Goal: Task Accomplishment & Management: Complete application form

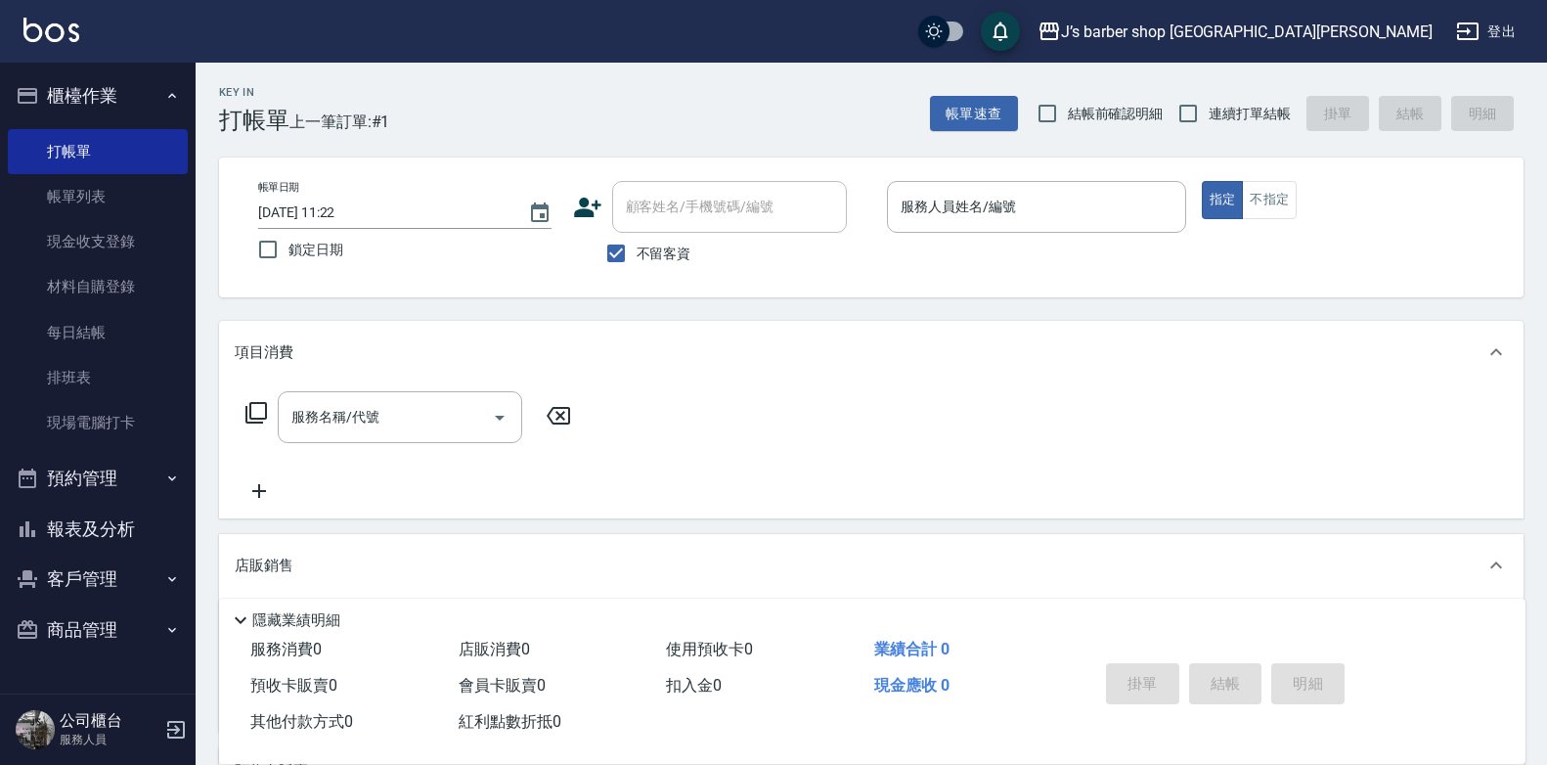
click at [144, 541] on button "報表及分析" at bounding box center [98, 529] width 180 height 51
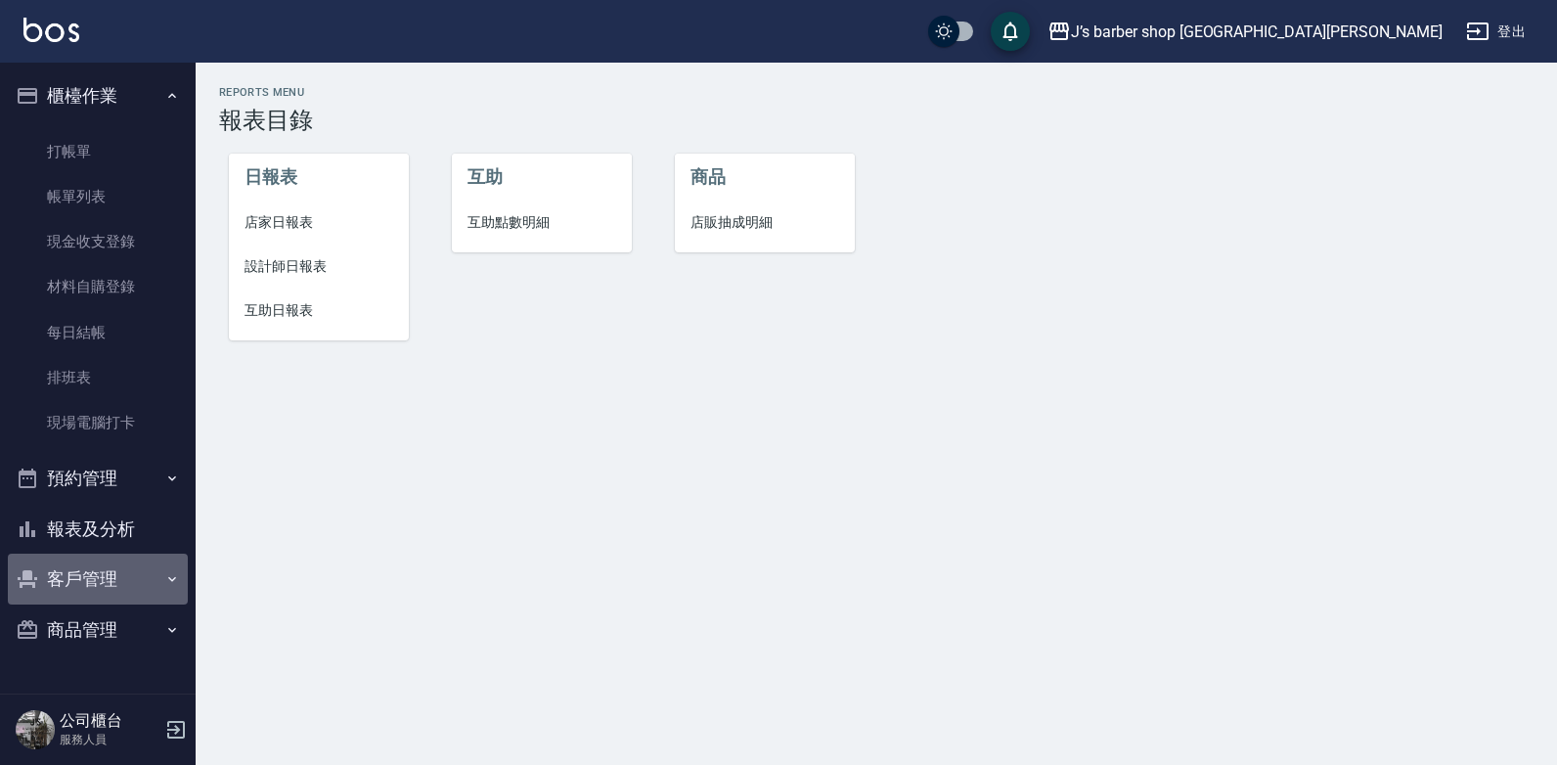
click at [123, 587] on button "客戶管理" at bounding box center [98, 579] width 180 height 51
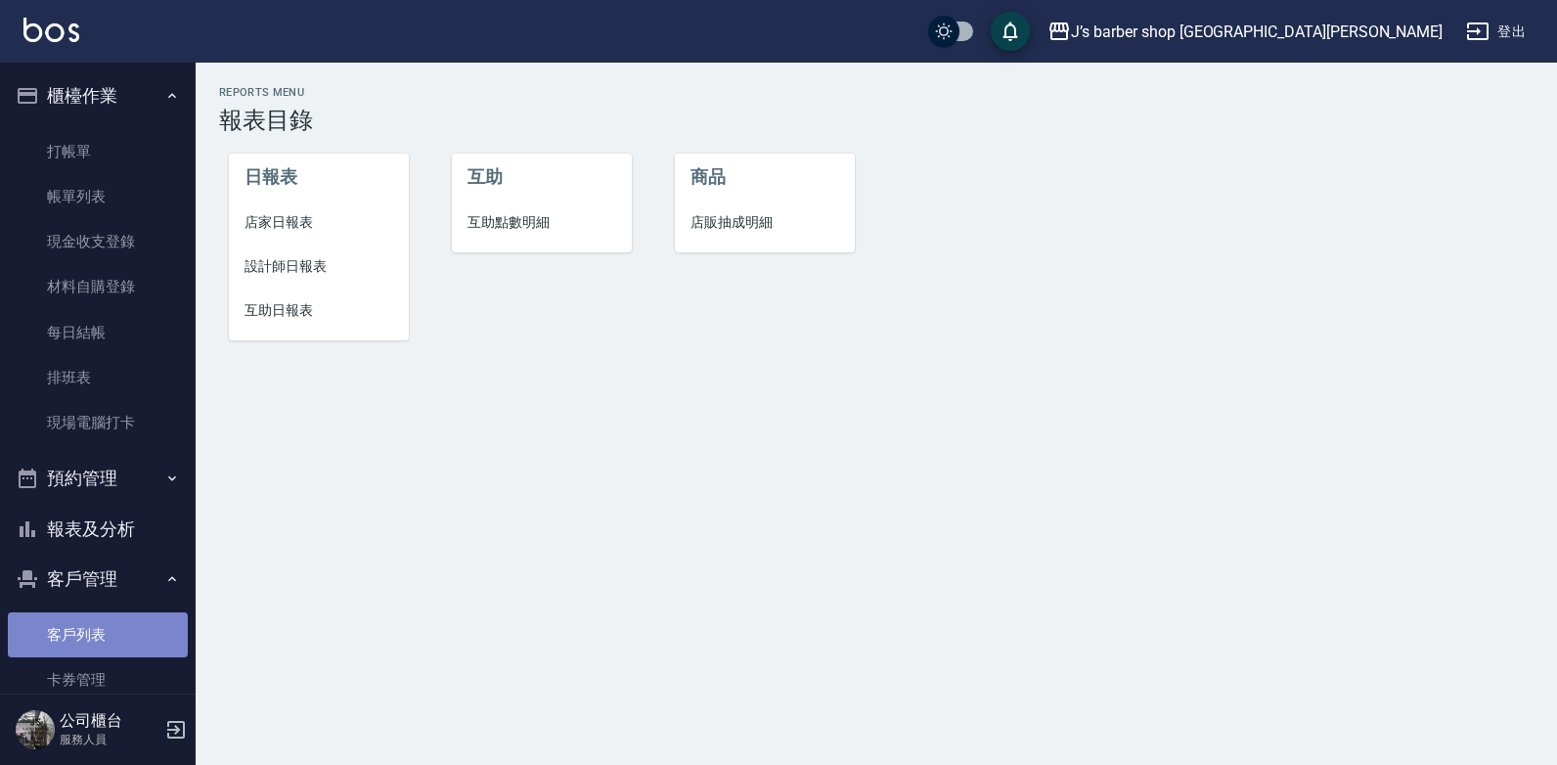
click at [134, 634] on link "客戶列表" at bounding box center [98, 634] width 180 height 45
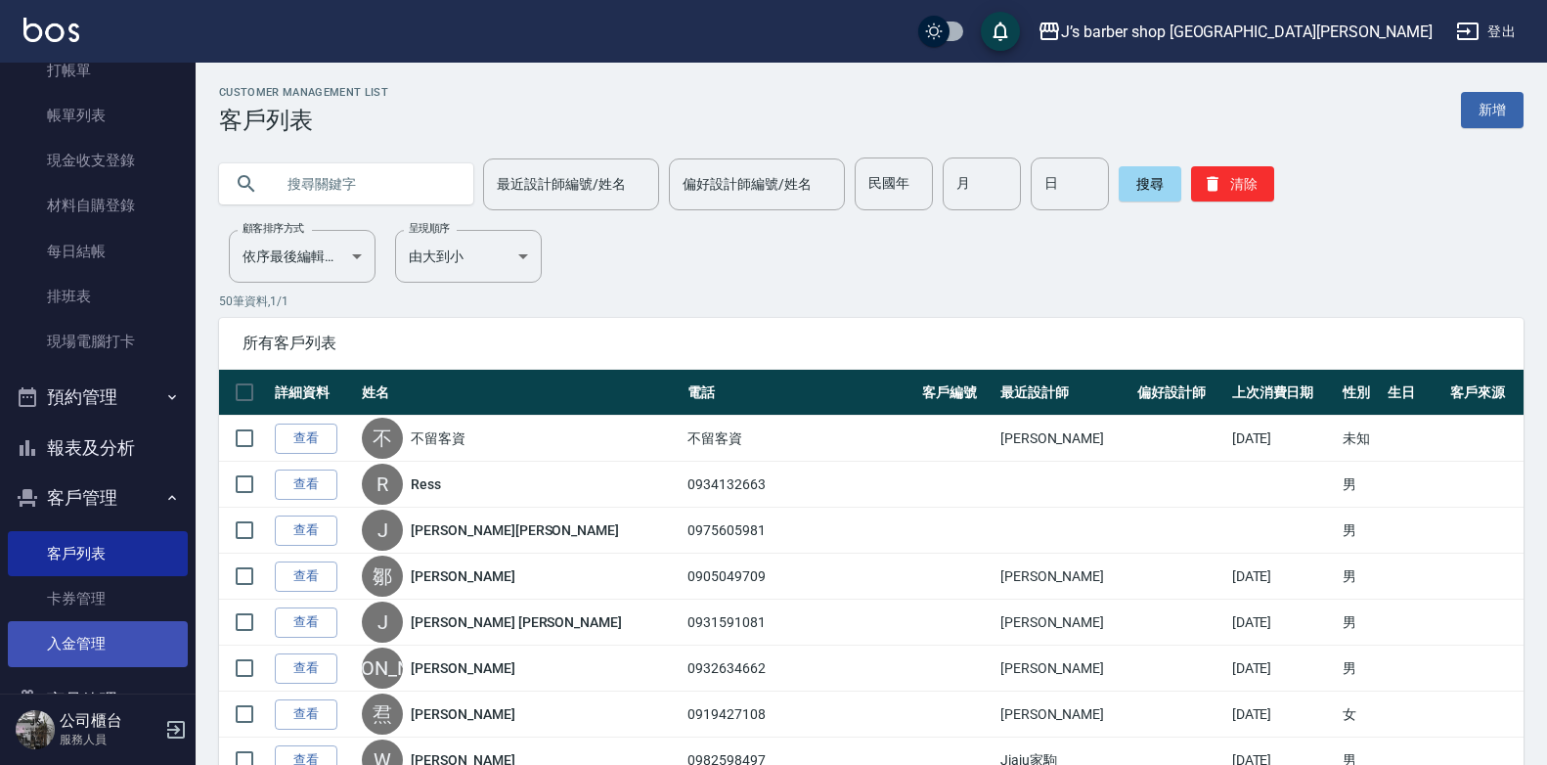
scroll to position [136, 0]
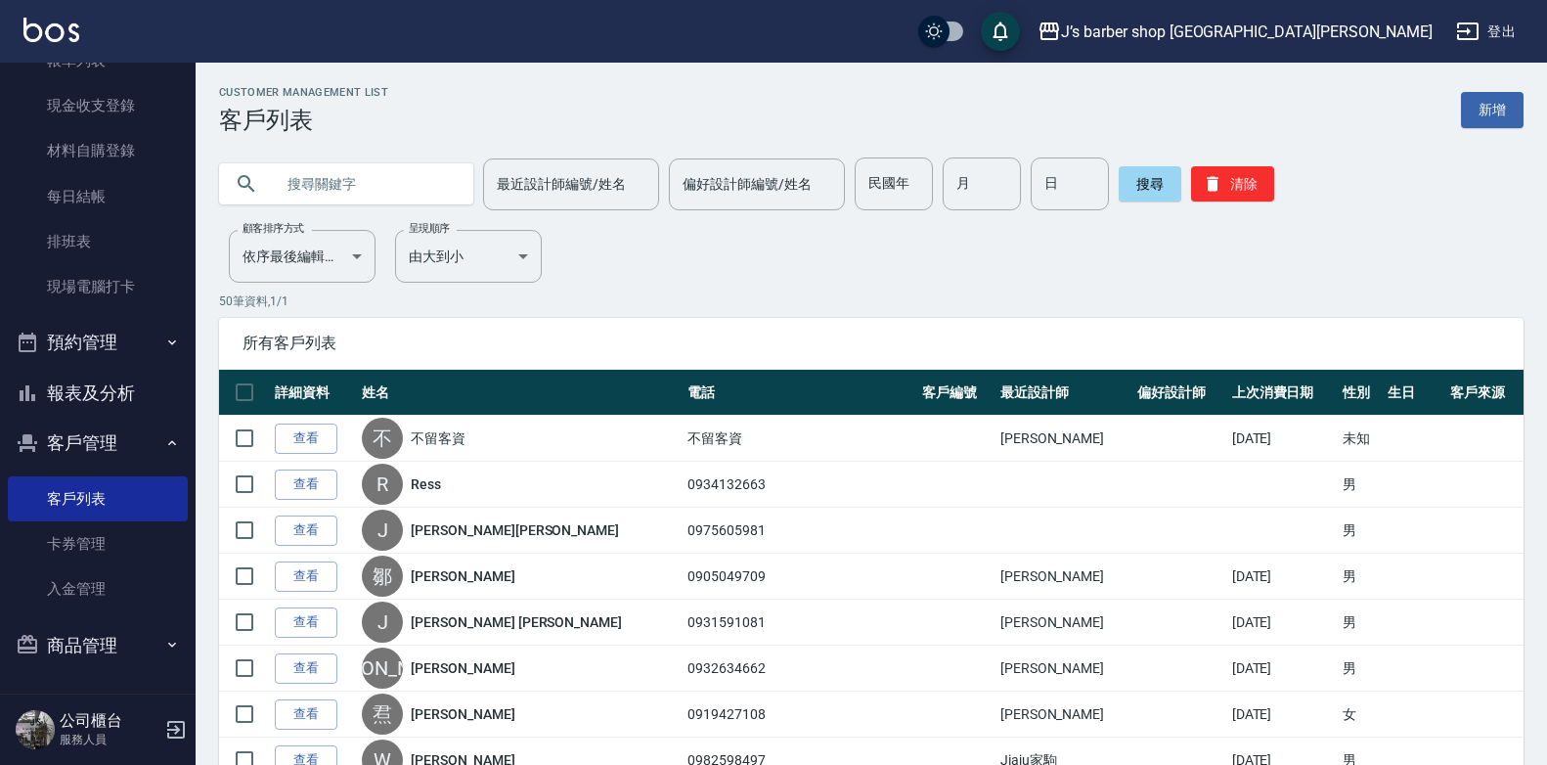
click at [119, 448] on button "客戶管理" at bounding box center [98, 443] width 180 height 51
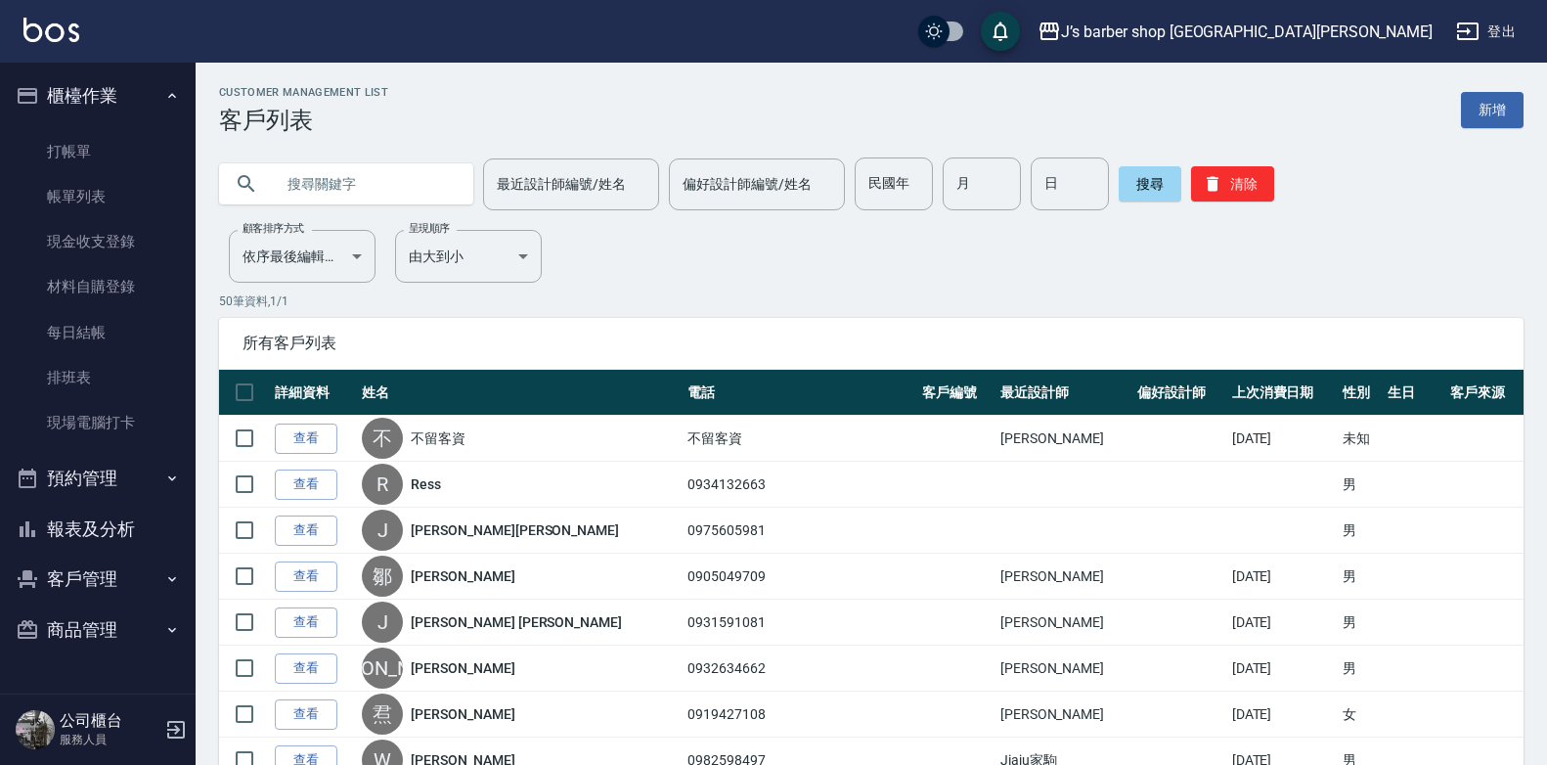
scroll to position [0, 0]
click at [95, 490] on button "預約管理" at bounding box center [98, 478] width 180 height 51
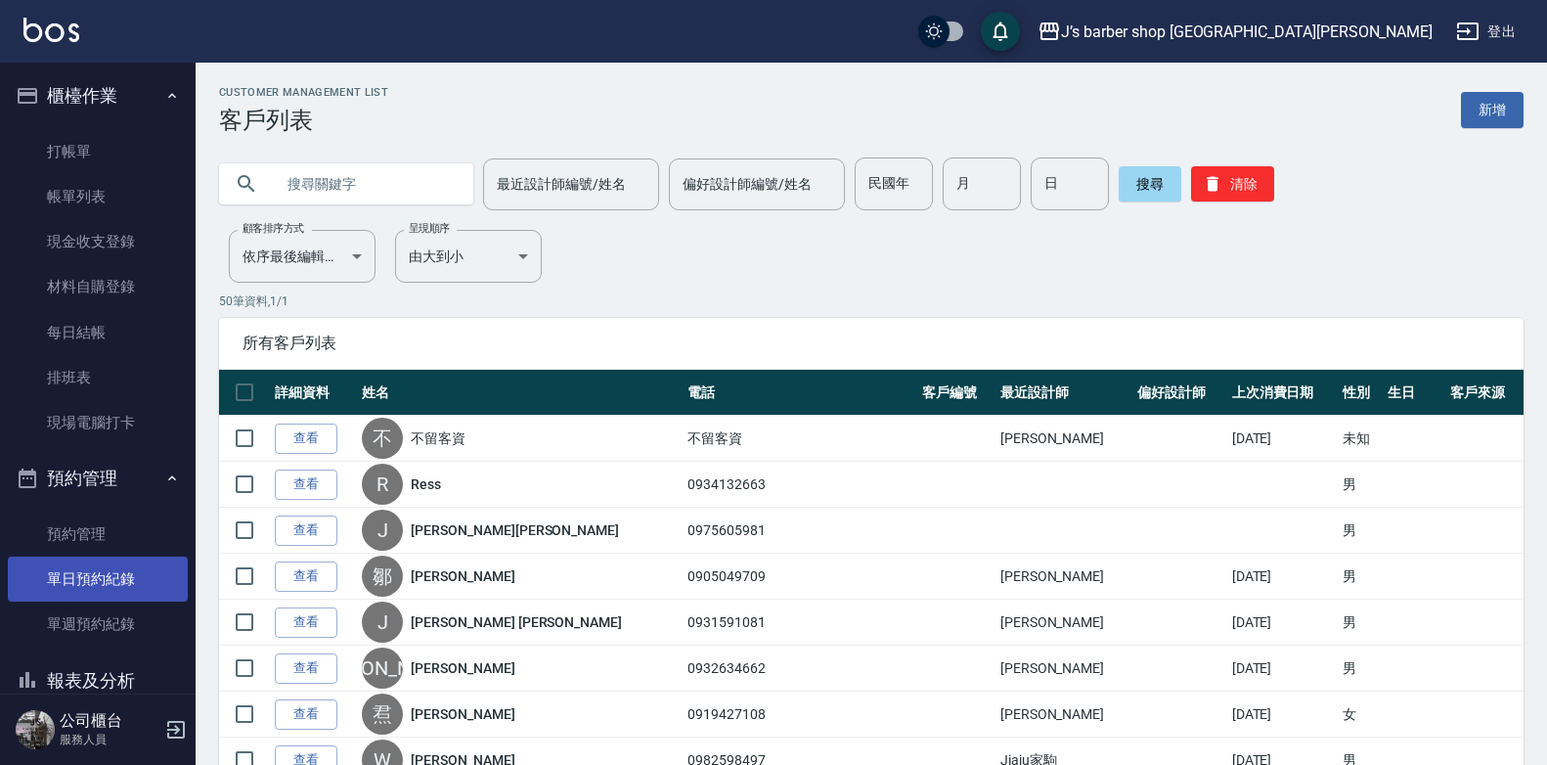
scroll to position [136, 0]
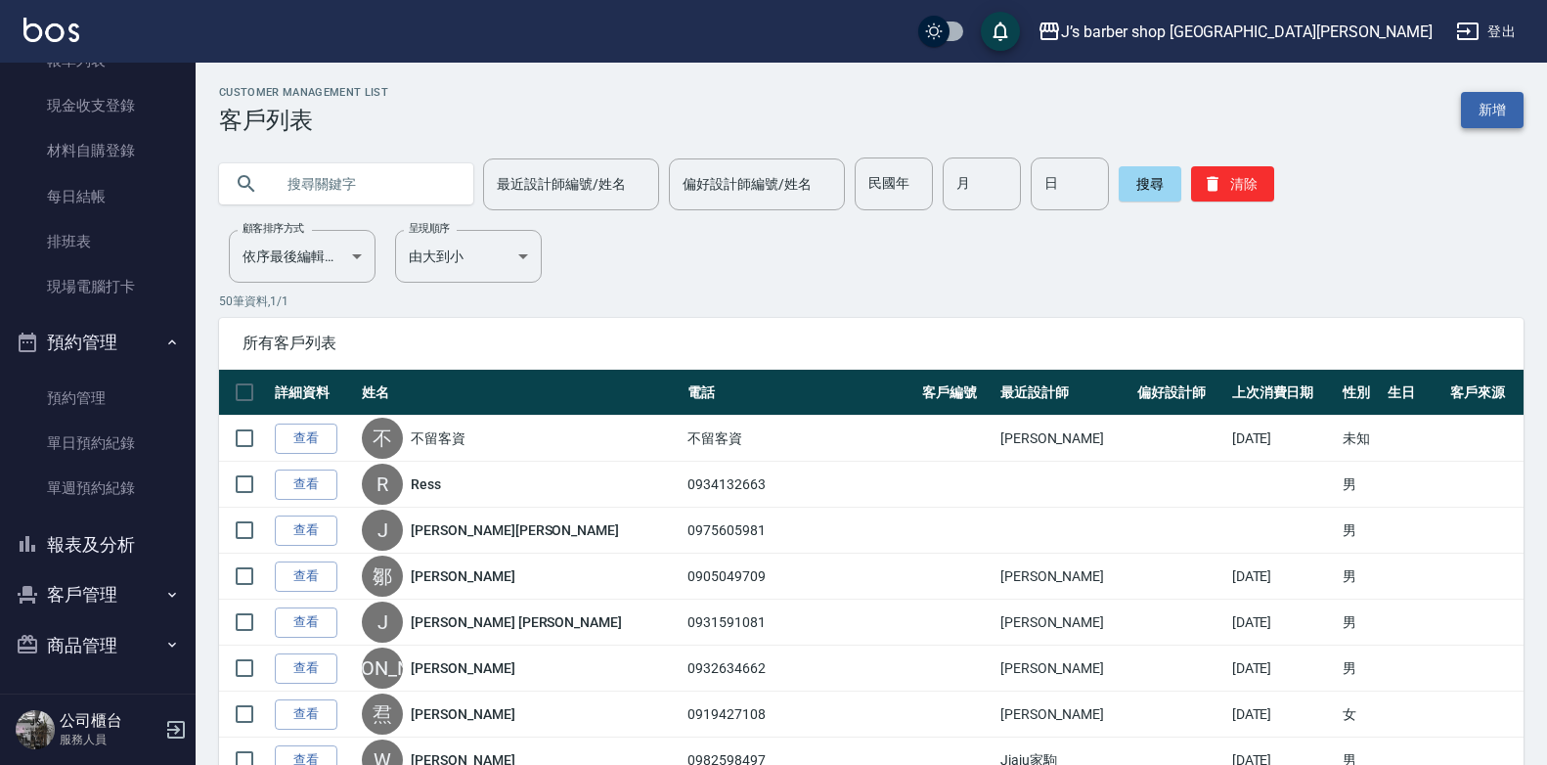
click at [1486, 113] on link "新增" at bounding box center [1492, 110] width 63 height 36
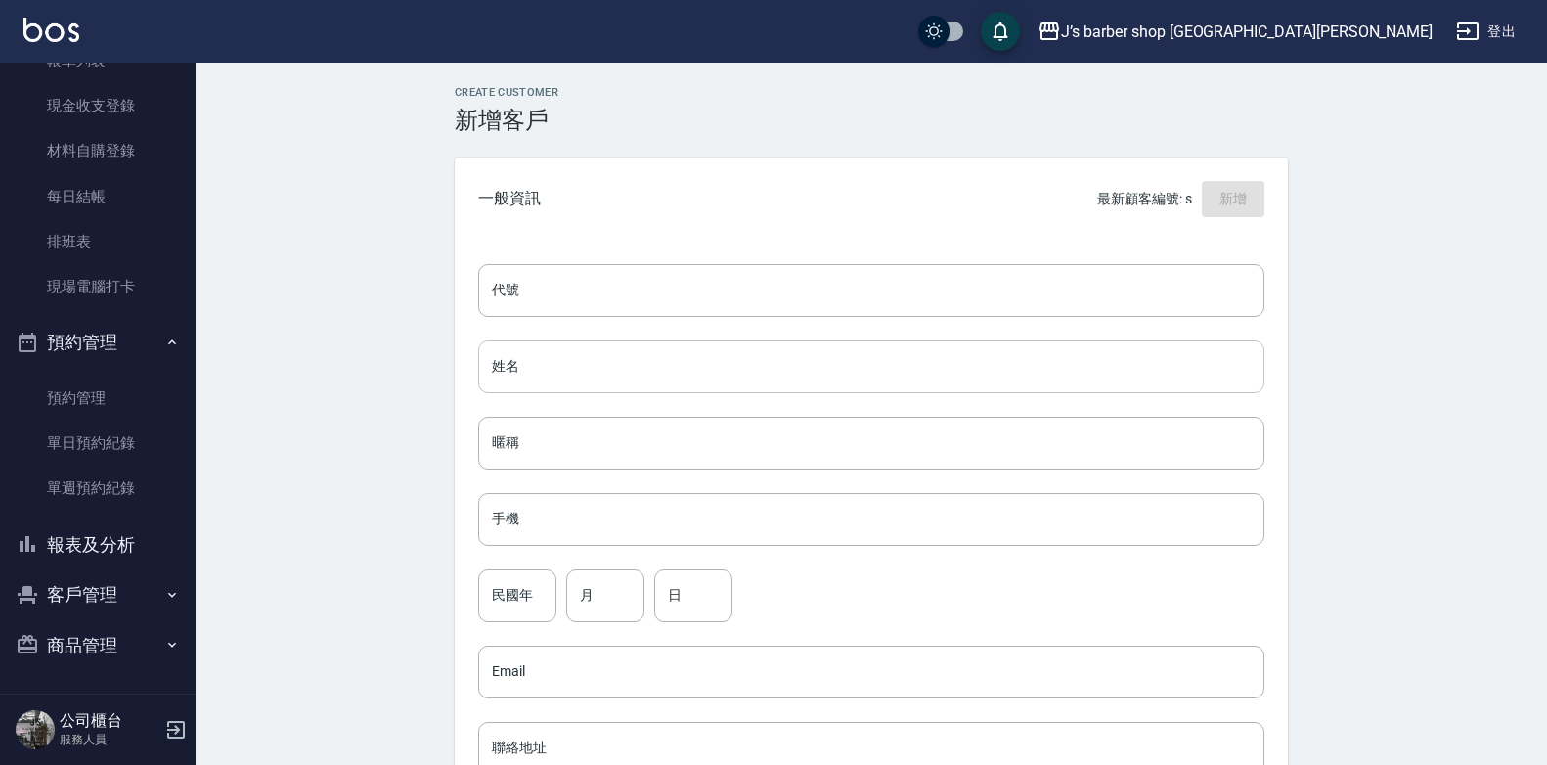
click at [663, 380] on input "姓名" at bounding box center [871, 366] width 786 height 53
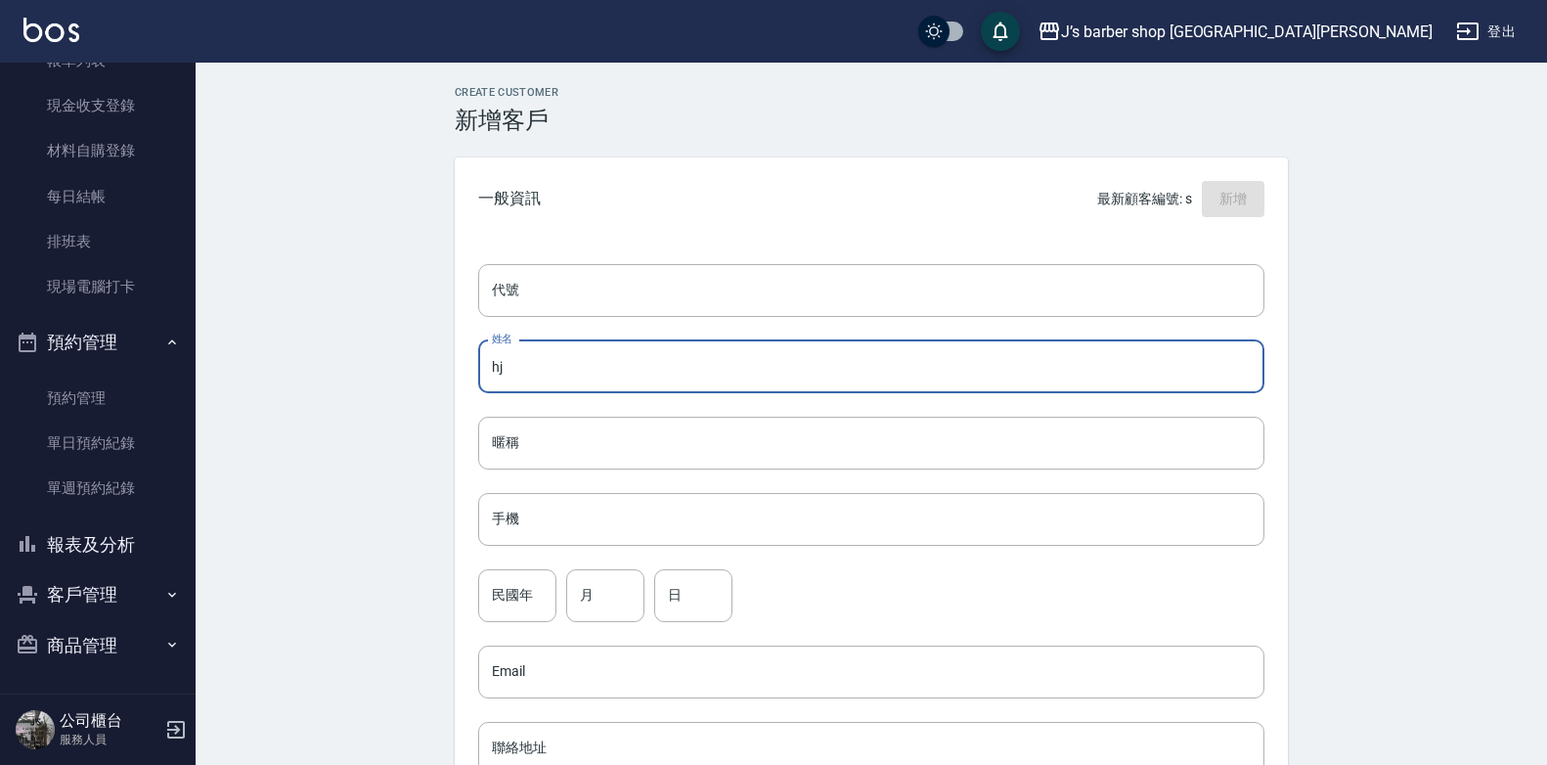
type input "h"
type input "村"
type input "崔"
click at [632, 542] on input "手機" at bounding box center [871, 519] width 786 height 53
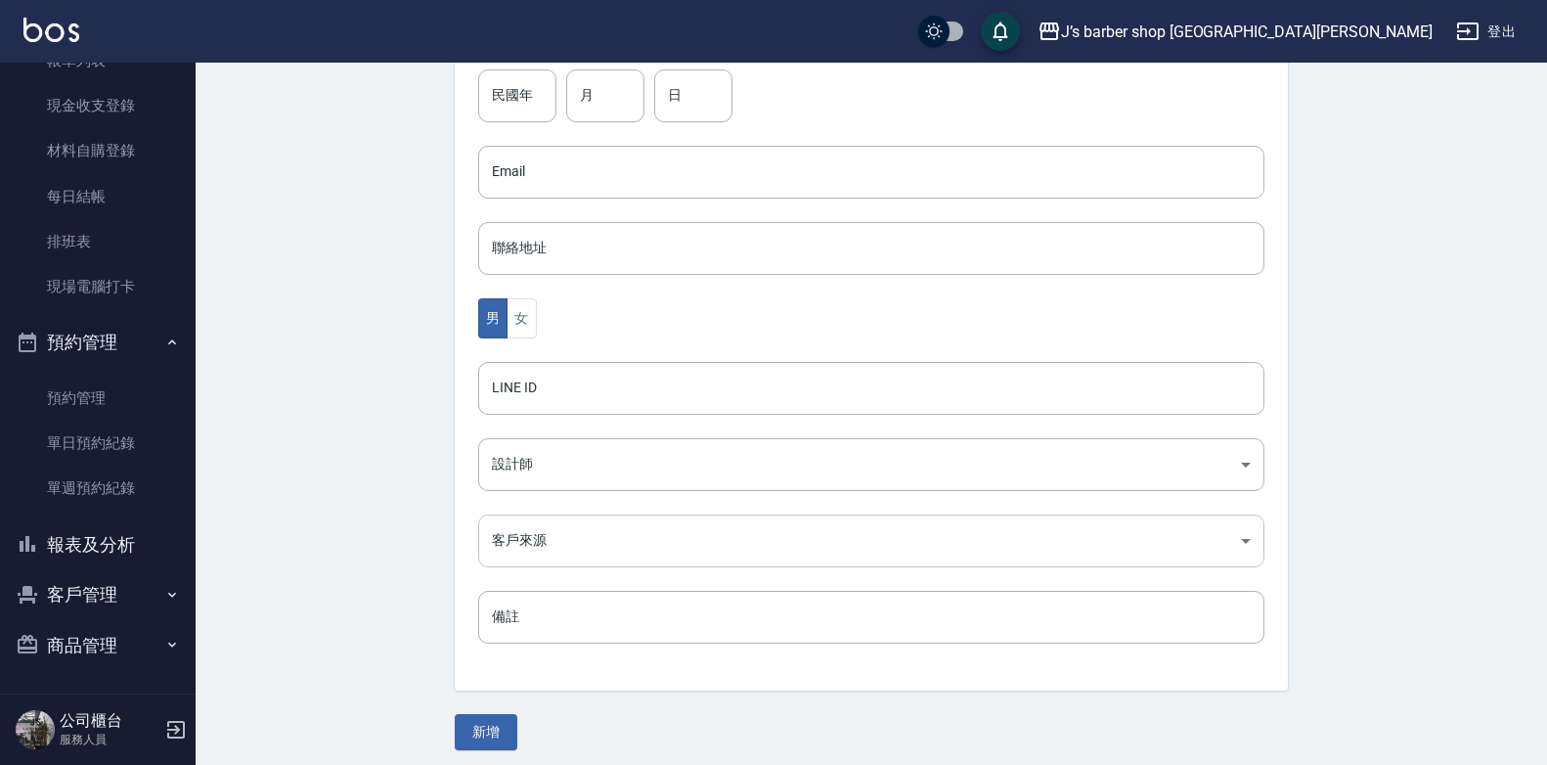
scroll to position [509, 0]
type input "0978545972"
click at [479, 729] on button "新增" at bounding box center [486, 723] width 63 height 36
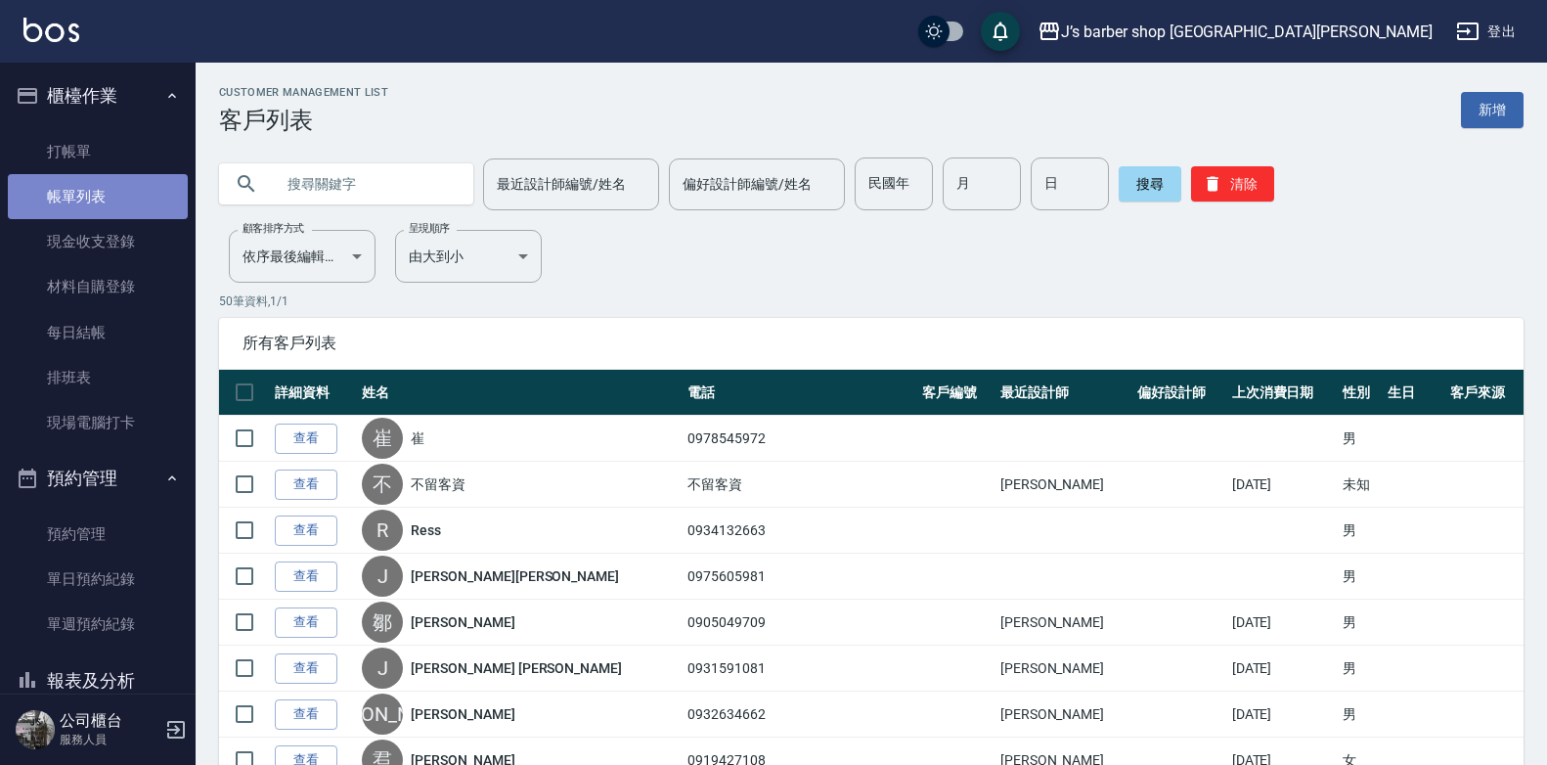
click at [109, 200] on link "帳單列表" at bounding box center [98, 196] width 180 height 45
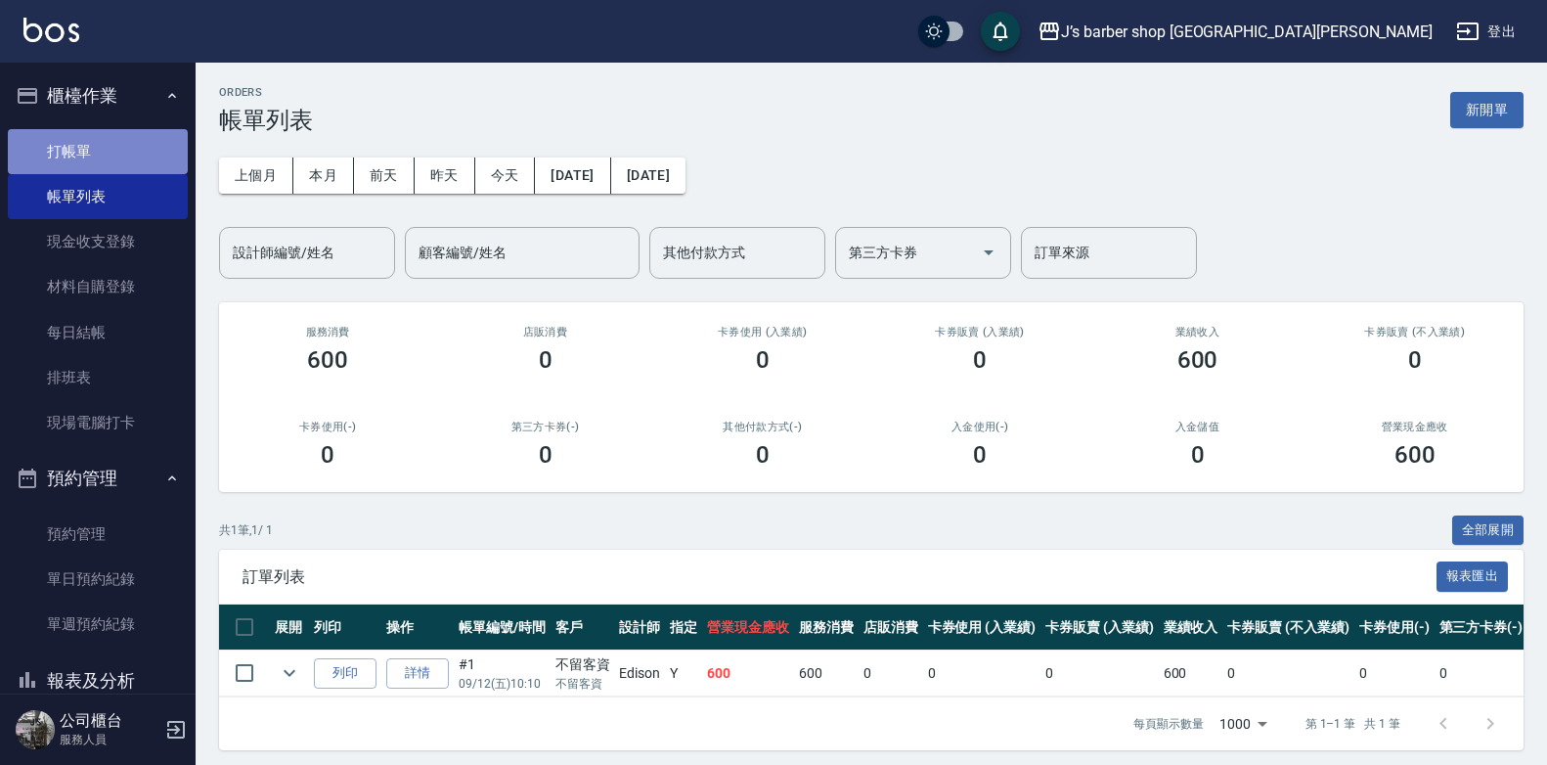
click at [100, 145] on link "打帳單" at bounding box center [98, 151] width 180 height 45
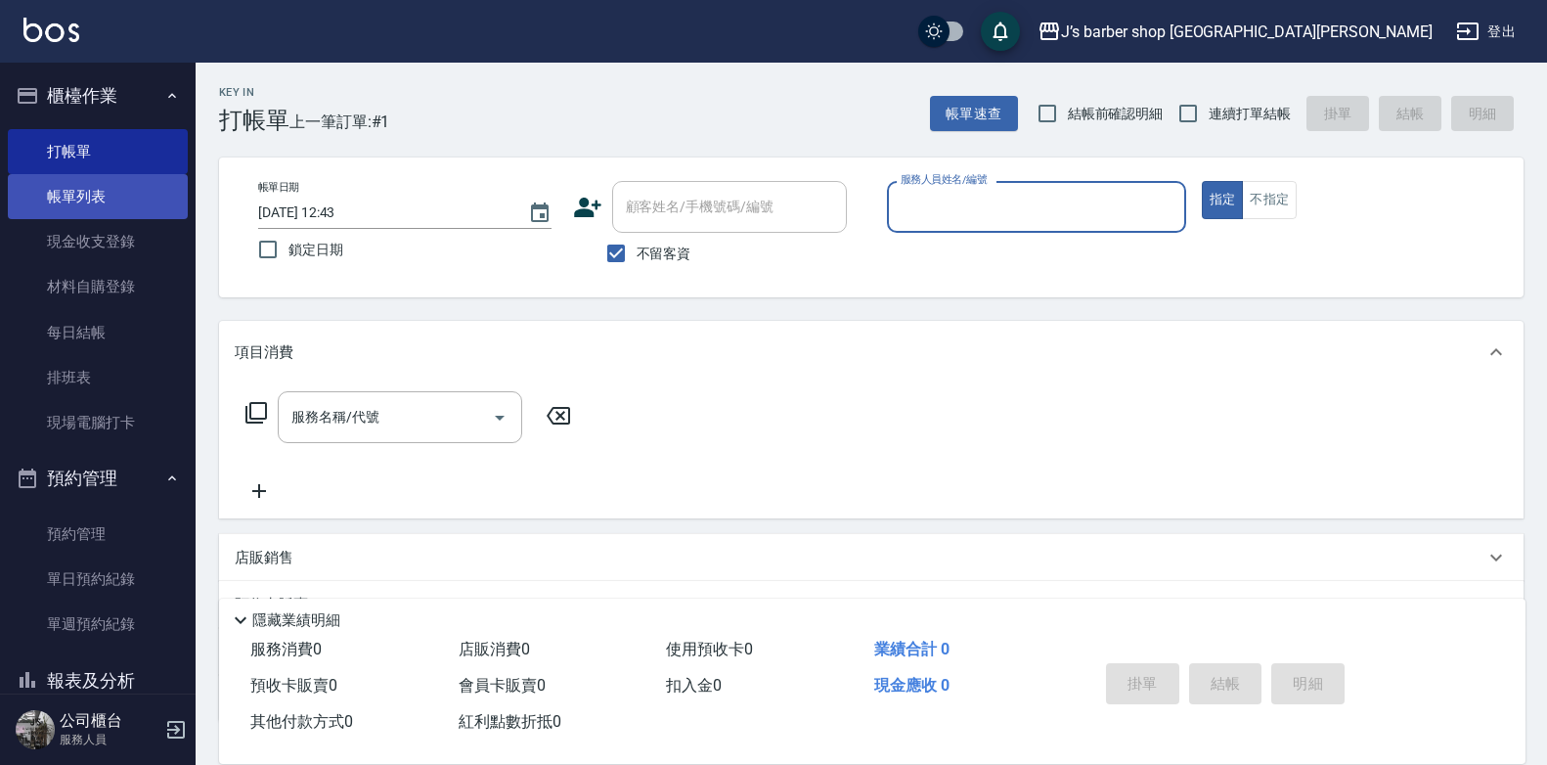
click at [117, 188] on link "帳單列表" at bounding box center [98, 196] width 180 height 45
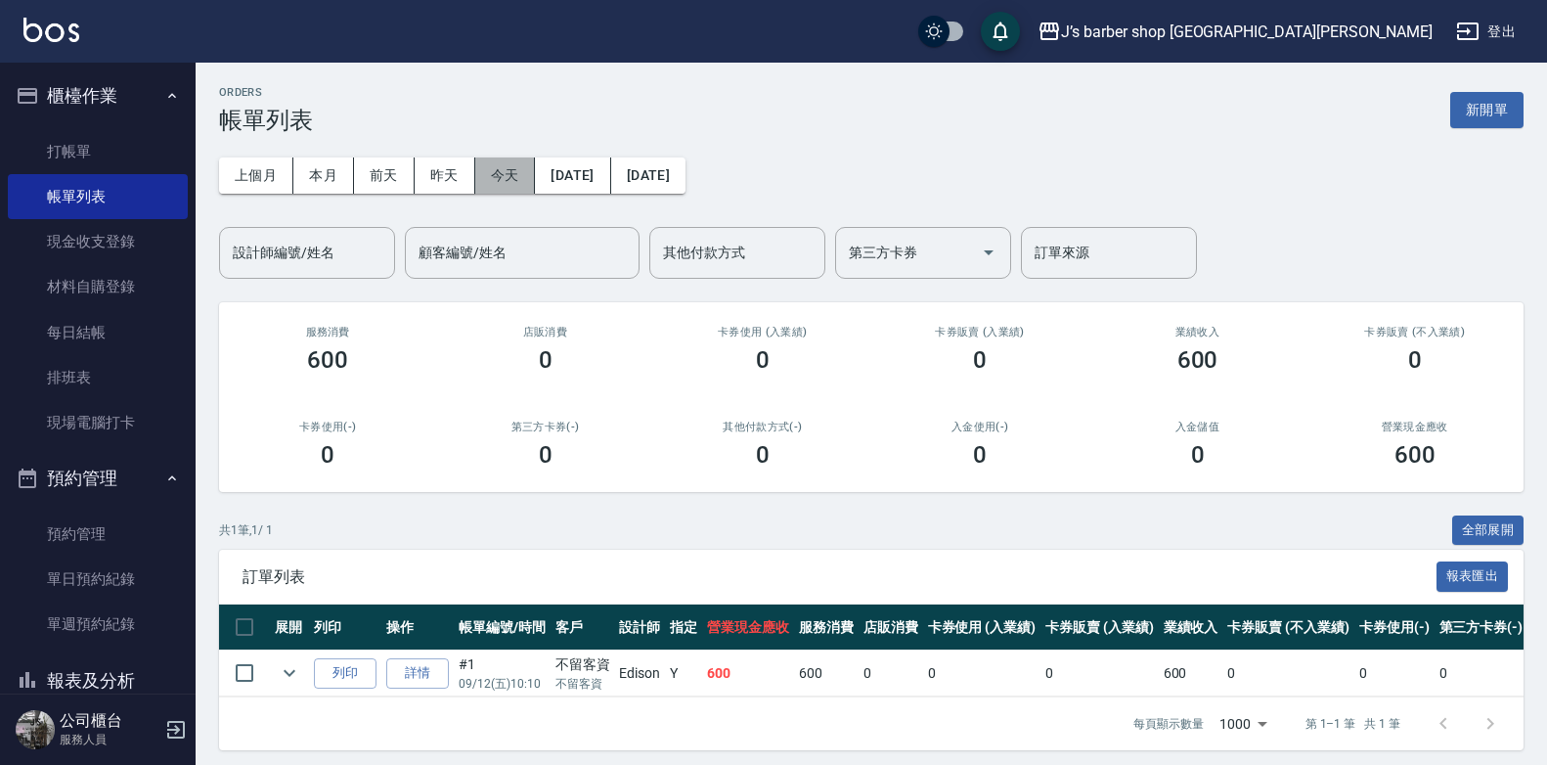
click at [506, 181] on button "今天" at bounding box center [505, 175] width 61 height 36
click at [73, 152] on link "打帳單" at bounding box center [98, 151] width 180 height 45
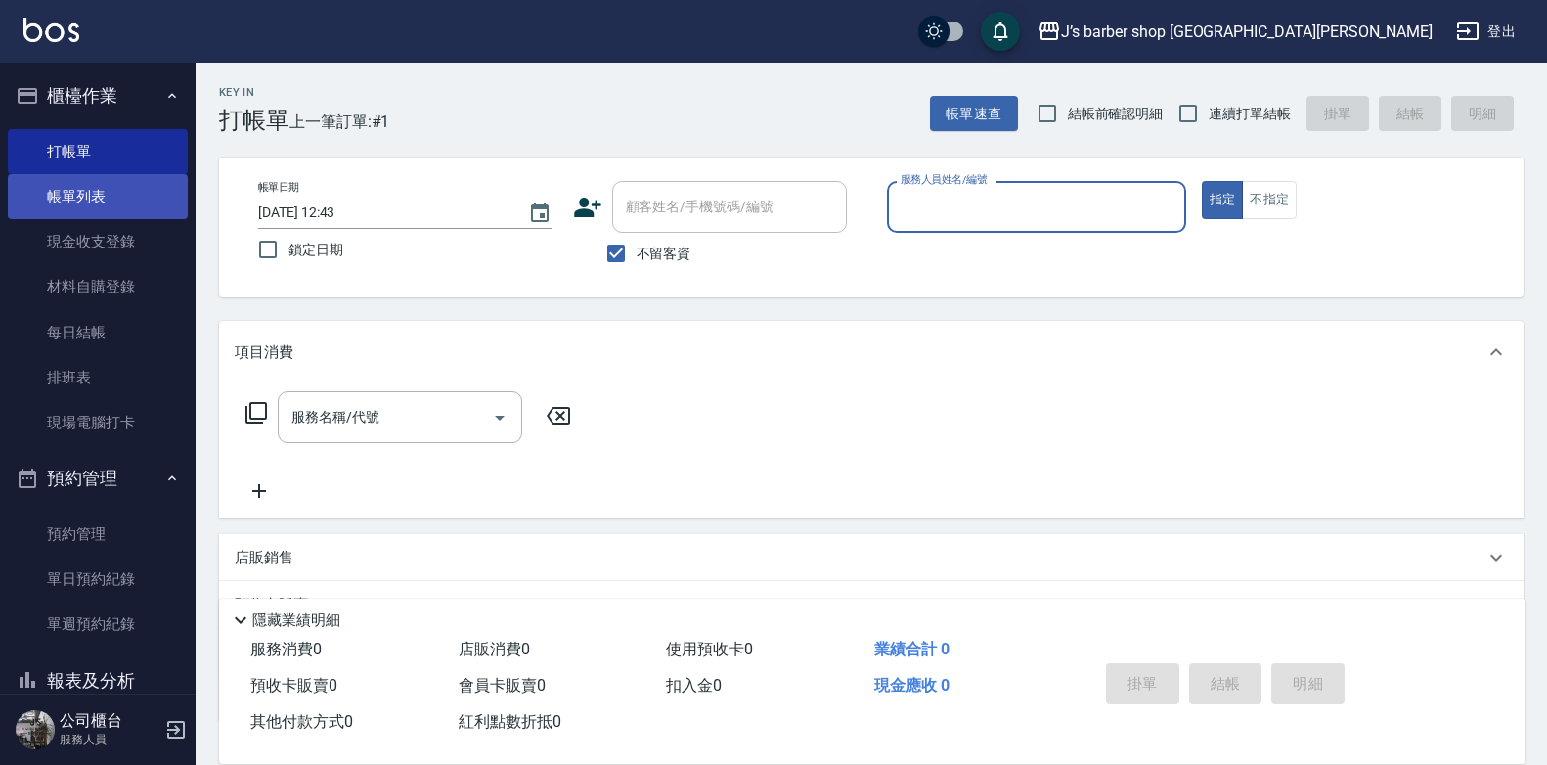
drag, startPoint x: 89, startPoint y: 195, endPoint x: 109, endPoint y: 203, distance: 21.4
click at [89, 195] on link "帳單列表" at bounding box center [98, 196] width 180 height 45
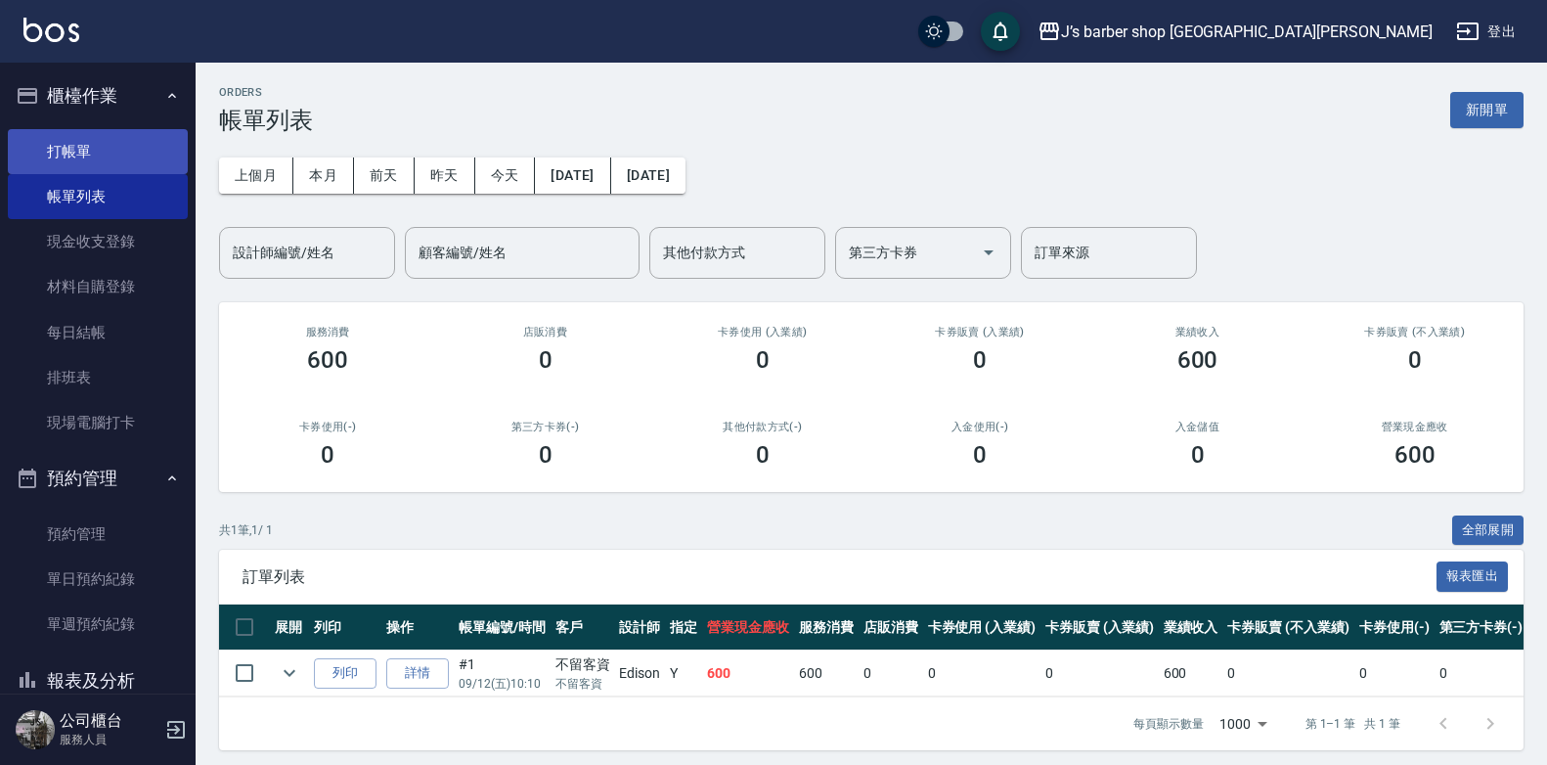
click at [142, 157] on link "打帳單" at bounding box center [98, 151] width 180 height 45
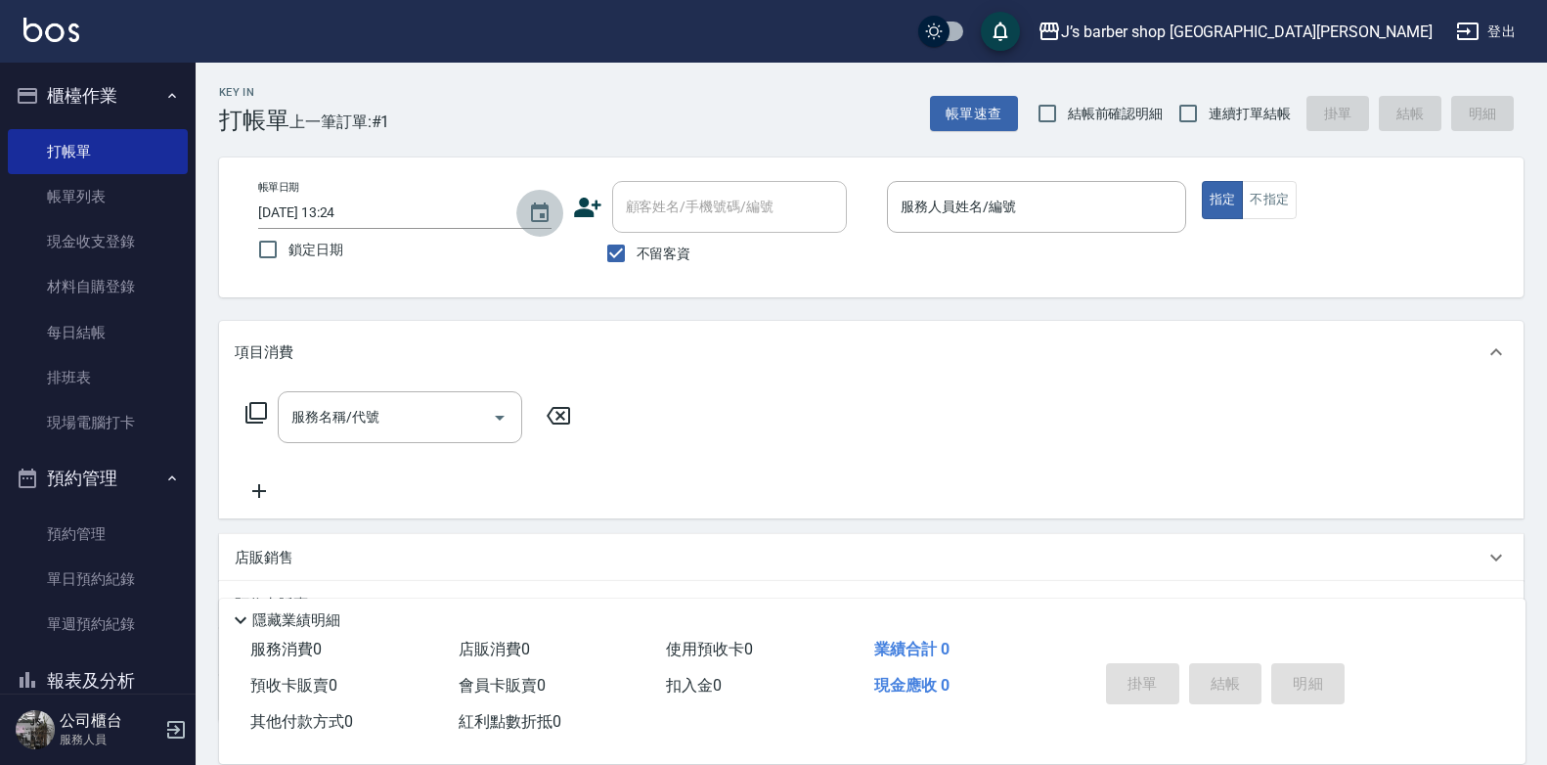
click at [544, 213] on icon "Choose date, selected date is 2025-09-12" at bounding box center [540, 212] width 18 height 20
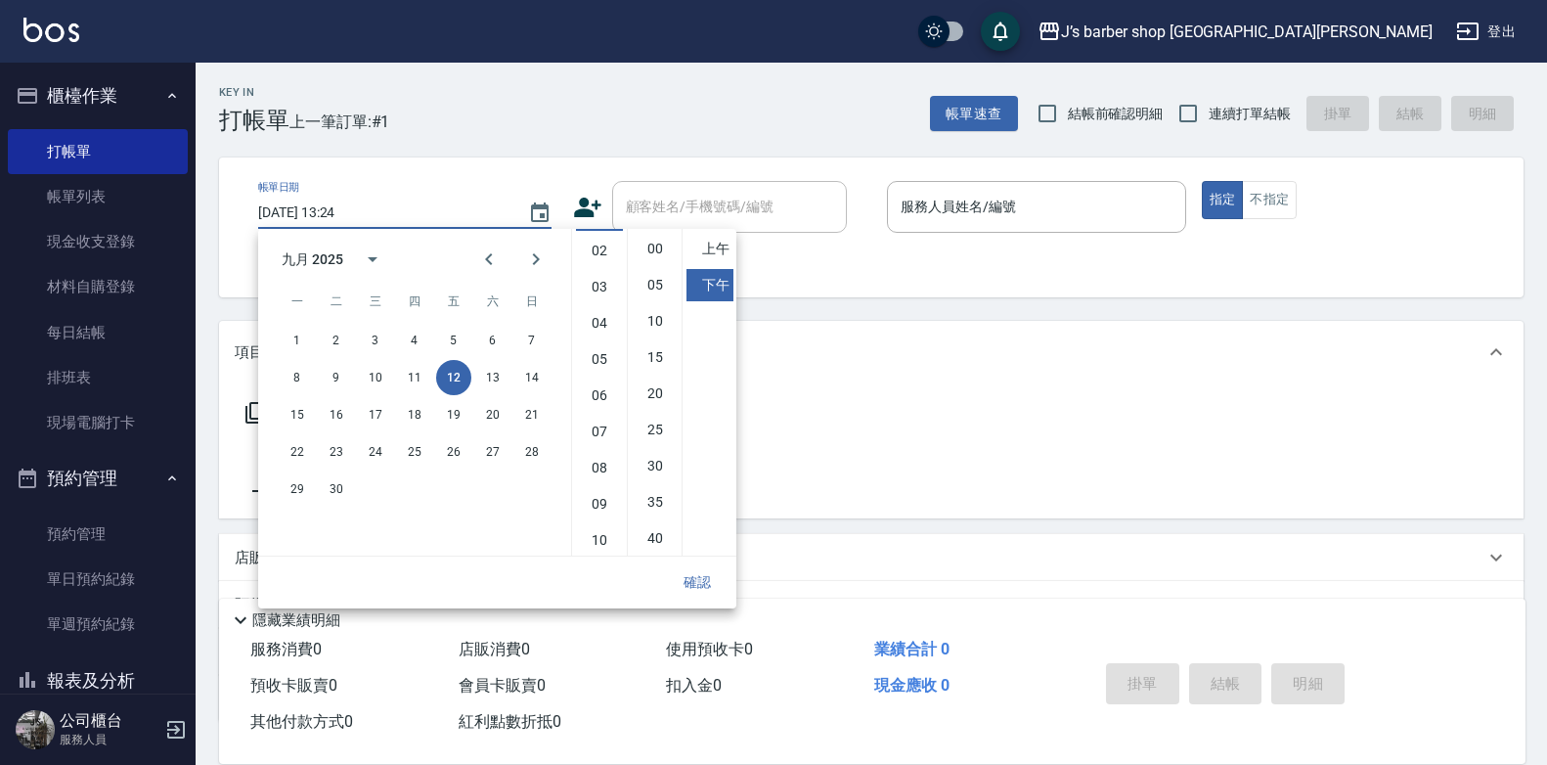
scroll to position [110, 0]
click at [599, 528] on li "11" at bounding box center [599, 537] width 47 height 32
click at [659, 237] on li "00" at bounding box center [655, 249] width 47 height 32
type input "[DATE] 23:00"
click at [700, 583] on button "確認" at bounding box center [697, 582] width 63 height 36
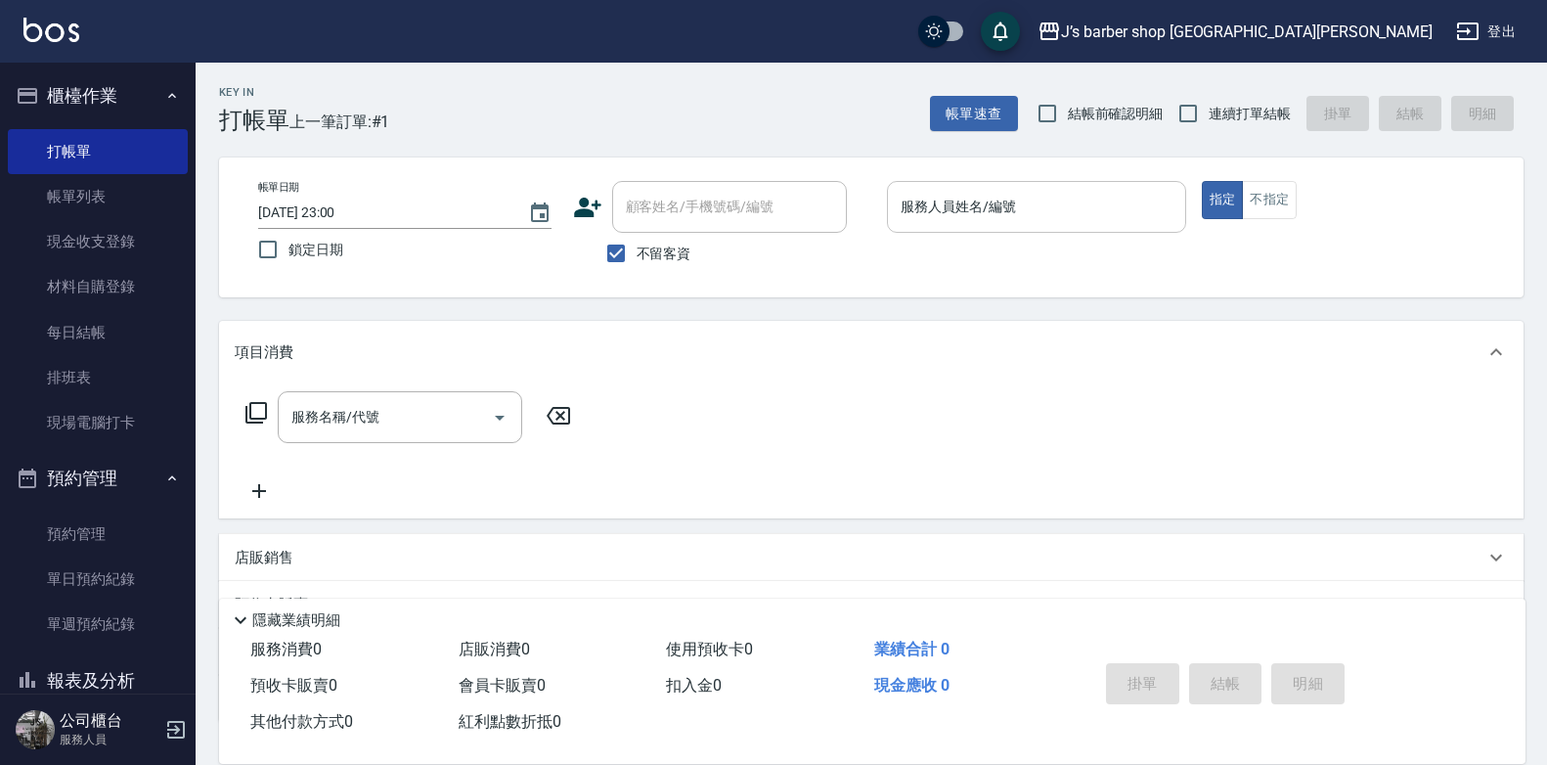
click at [1017, 189] on div "服務人員姓名/編號" at bounding box center [1036, 207] width 299 height 52
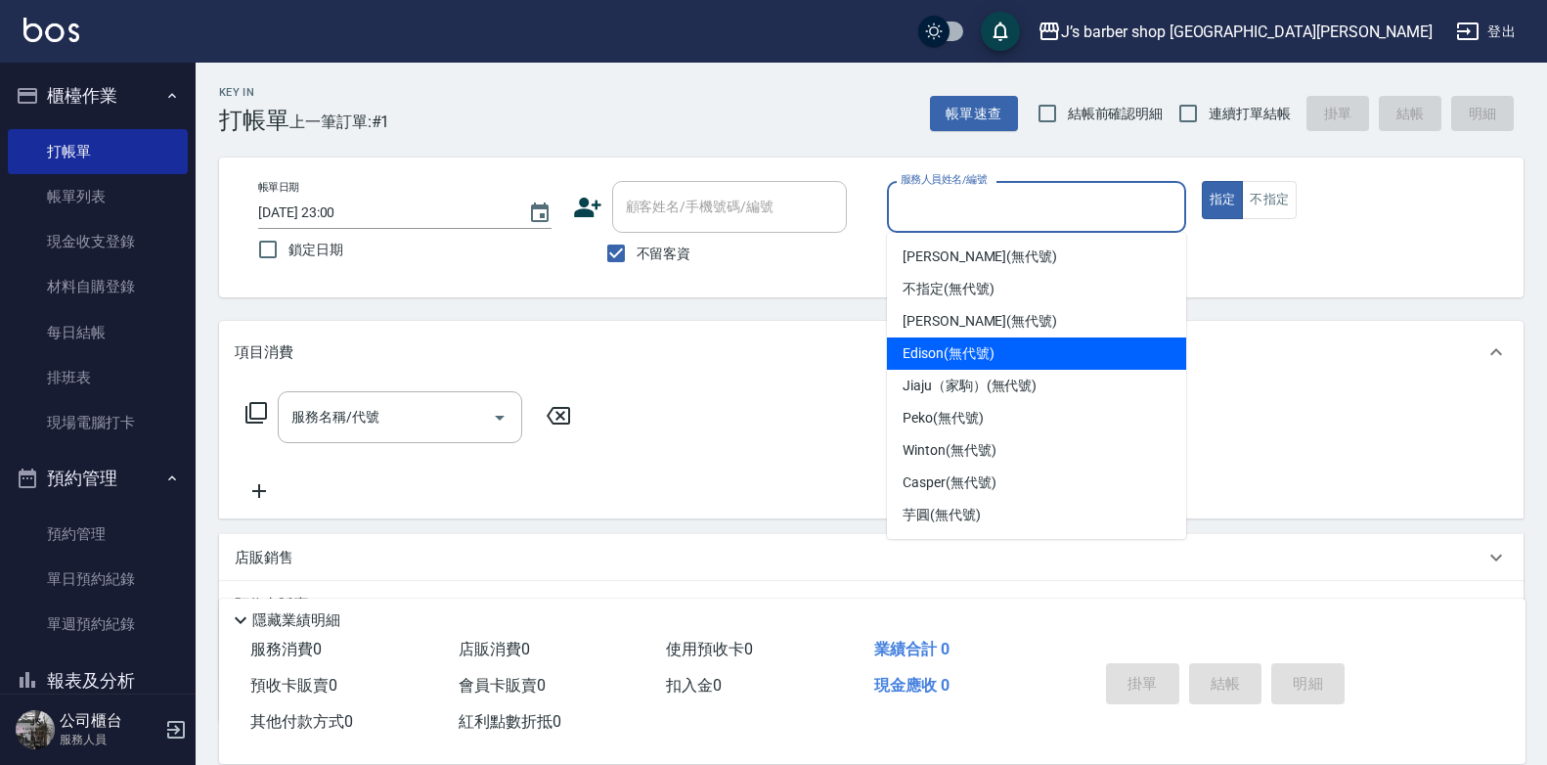
scroll to position [32, 0]
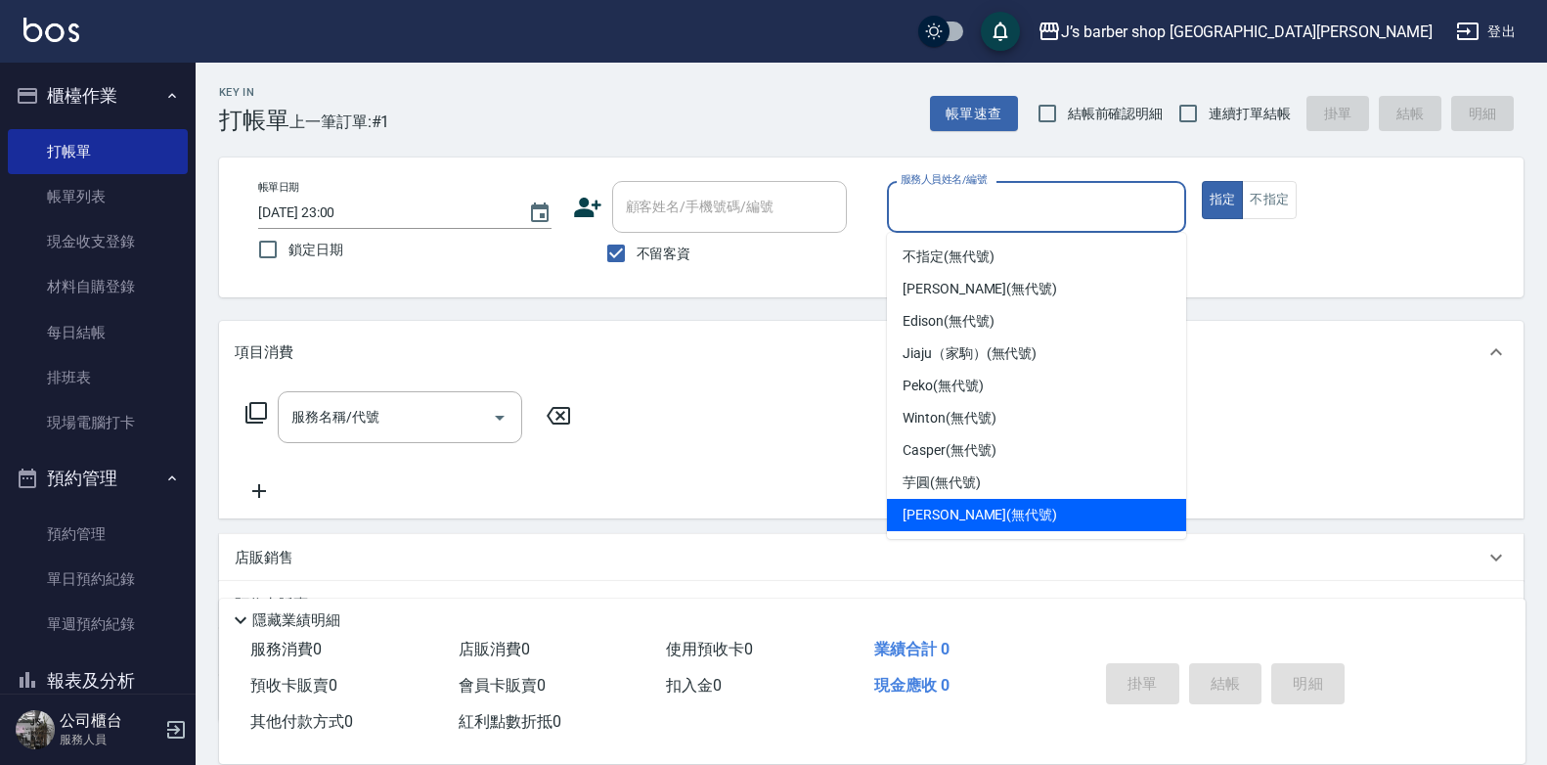
drag, startPoint x: 929, startPoint y: 521, endPoint x: 707, endPoint y: 486, distance: 224.8
click at [928, 522] on span "[PERSON_NAME] (無代號)" at bounding box center [980, 515] width 155 height 21
type input "[PERSON_NAME](無代號)"
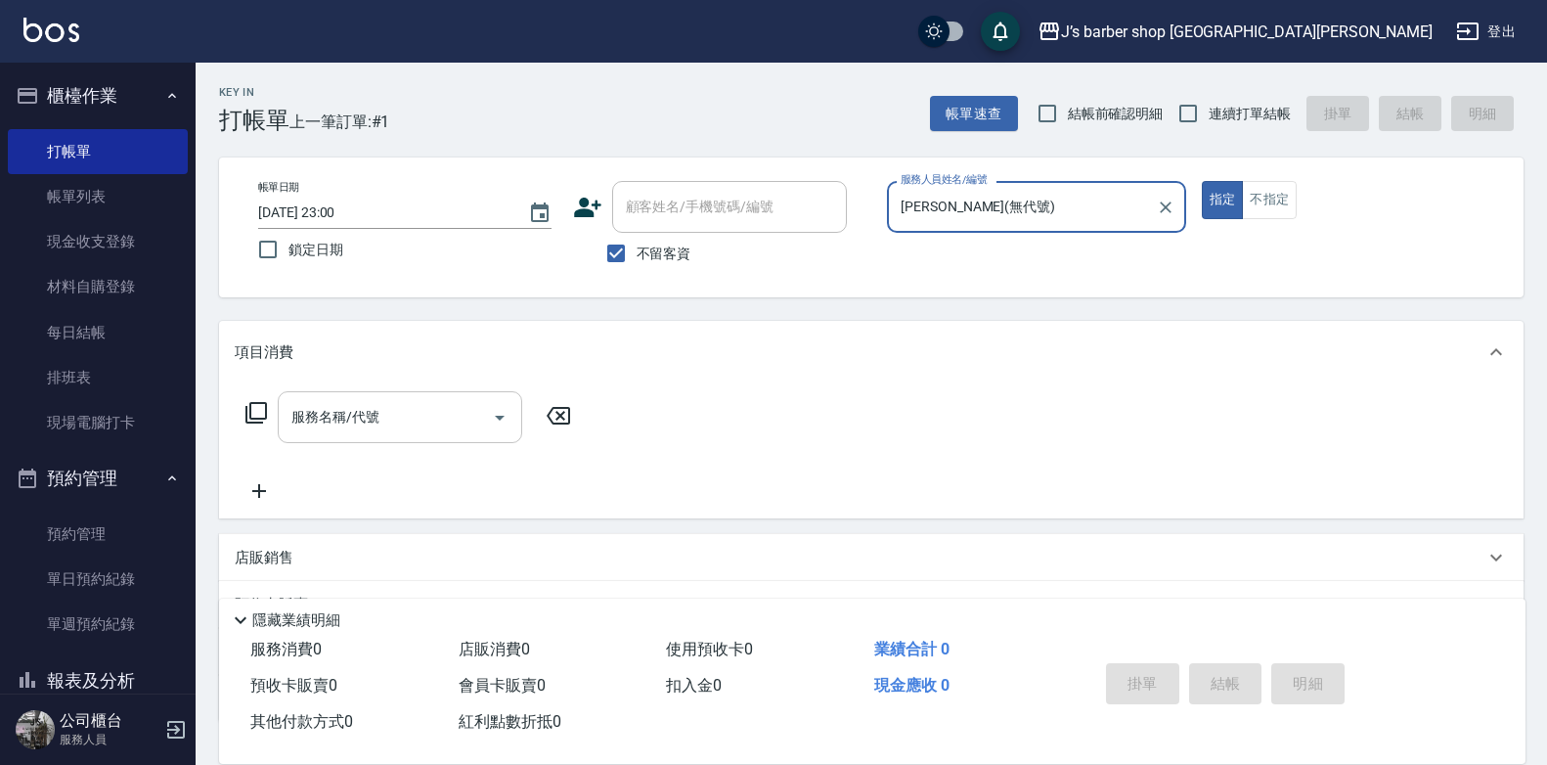
click at [354, 413] on div "服務名稱/代號 服務名稱/代號" at bounding box center [400, 417] width 244 height 52
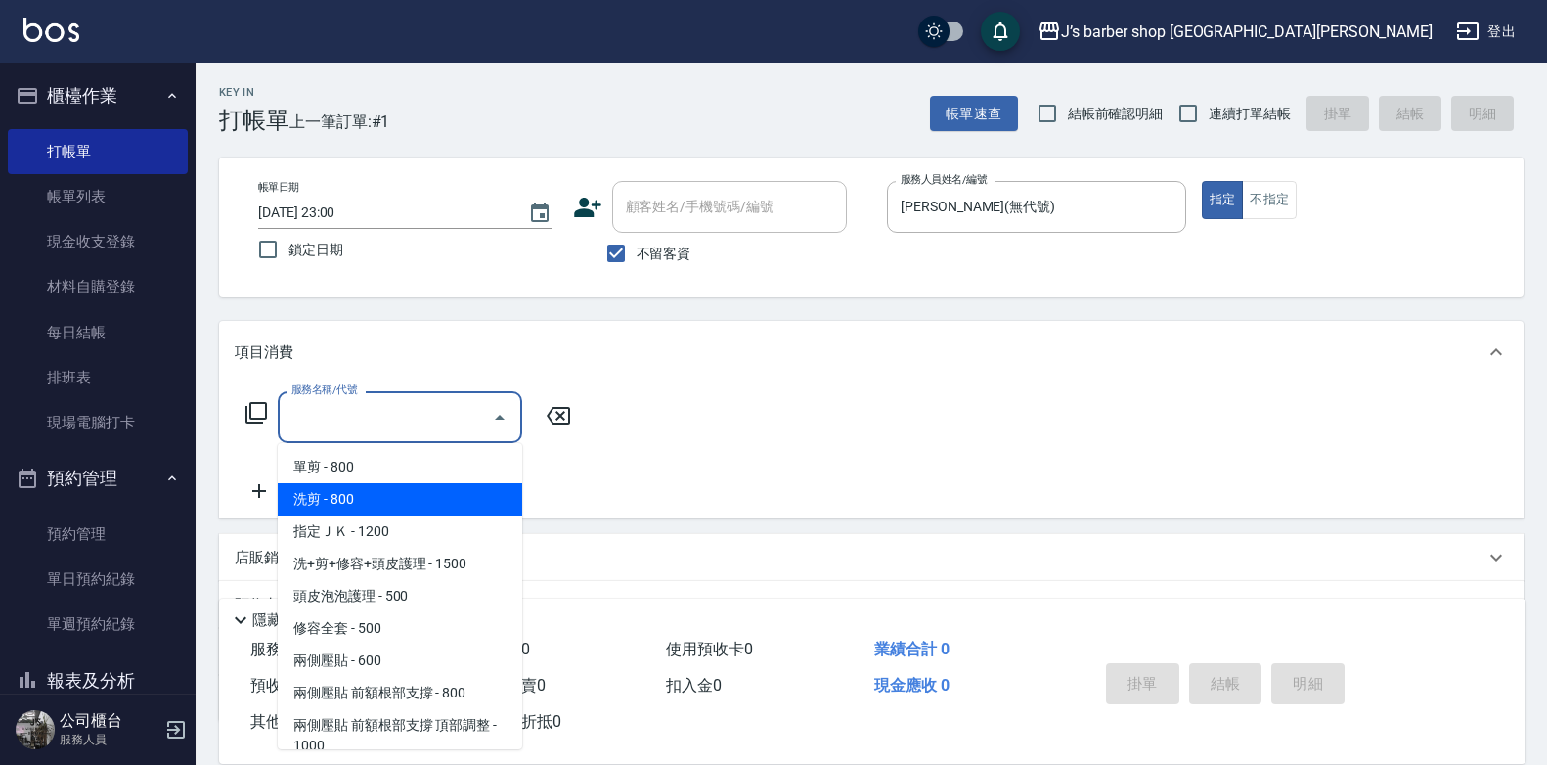
click at [358, 507] on span "洗剪 - 800" at bounding box center [400, 499] width 244 height 32
type input "洗剪(101)"
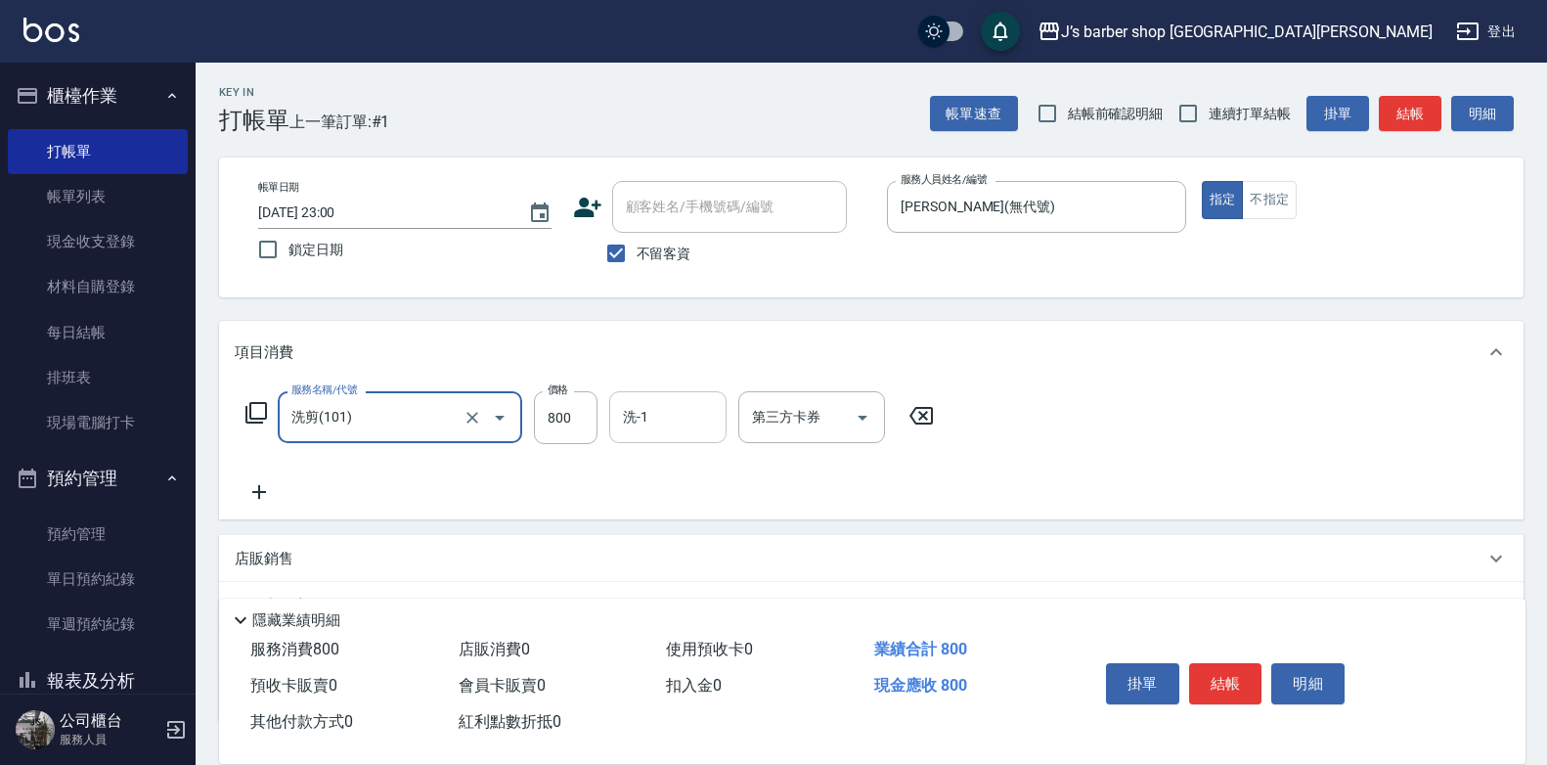
click at [656, 429] on input "洗-1" at bounding box center [668, 417] width 100 height 34
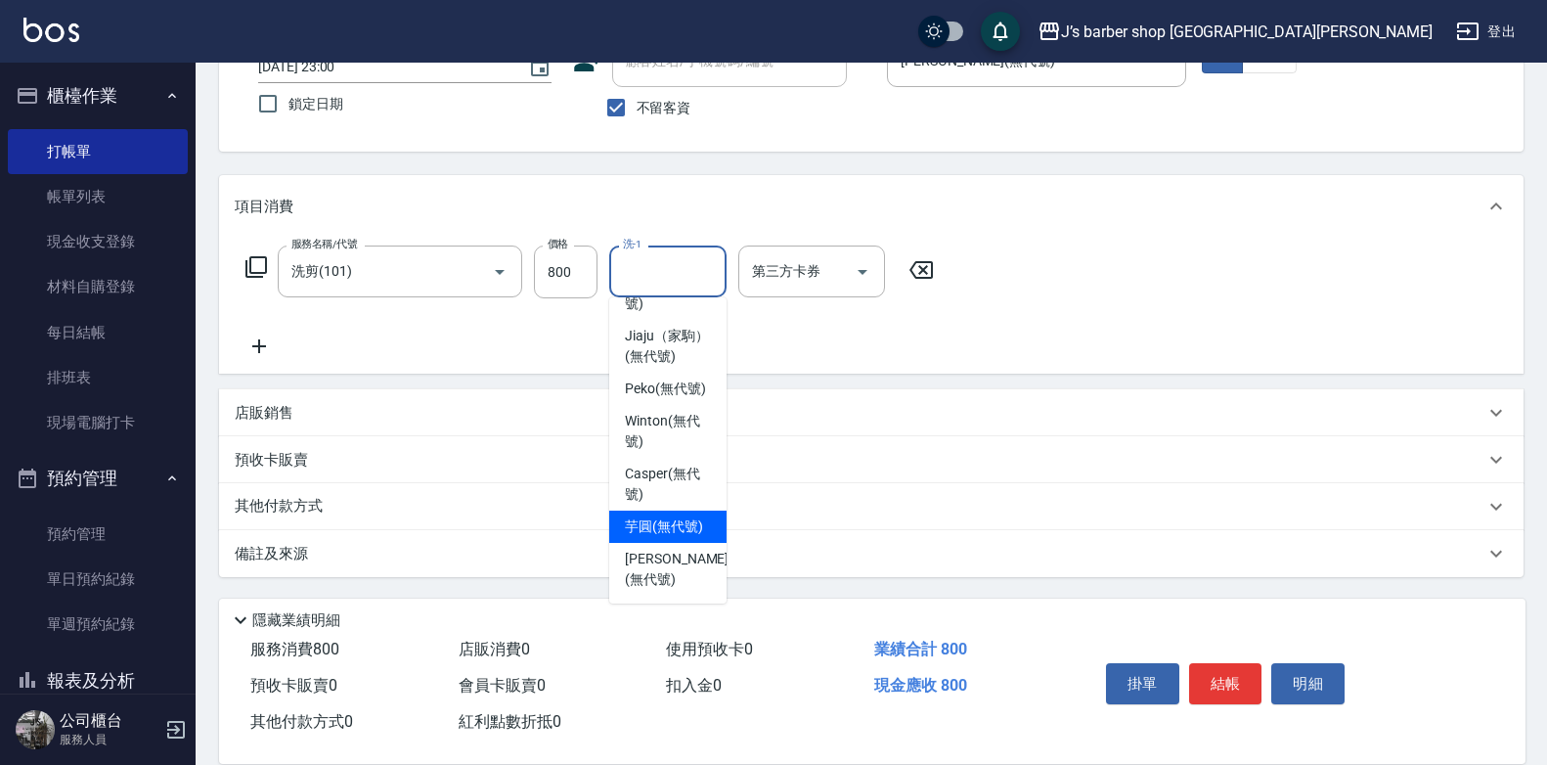
scroll to position [238, 0]
click at [648, 552] on span "[PERSON_NAME] (無代號)" at bounding box center [677, 569] width 104 height 41
type input "[PERSON_NAME](無代號)"
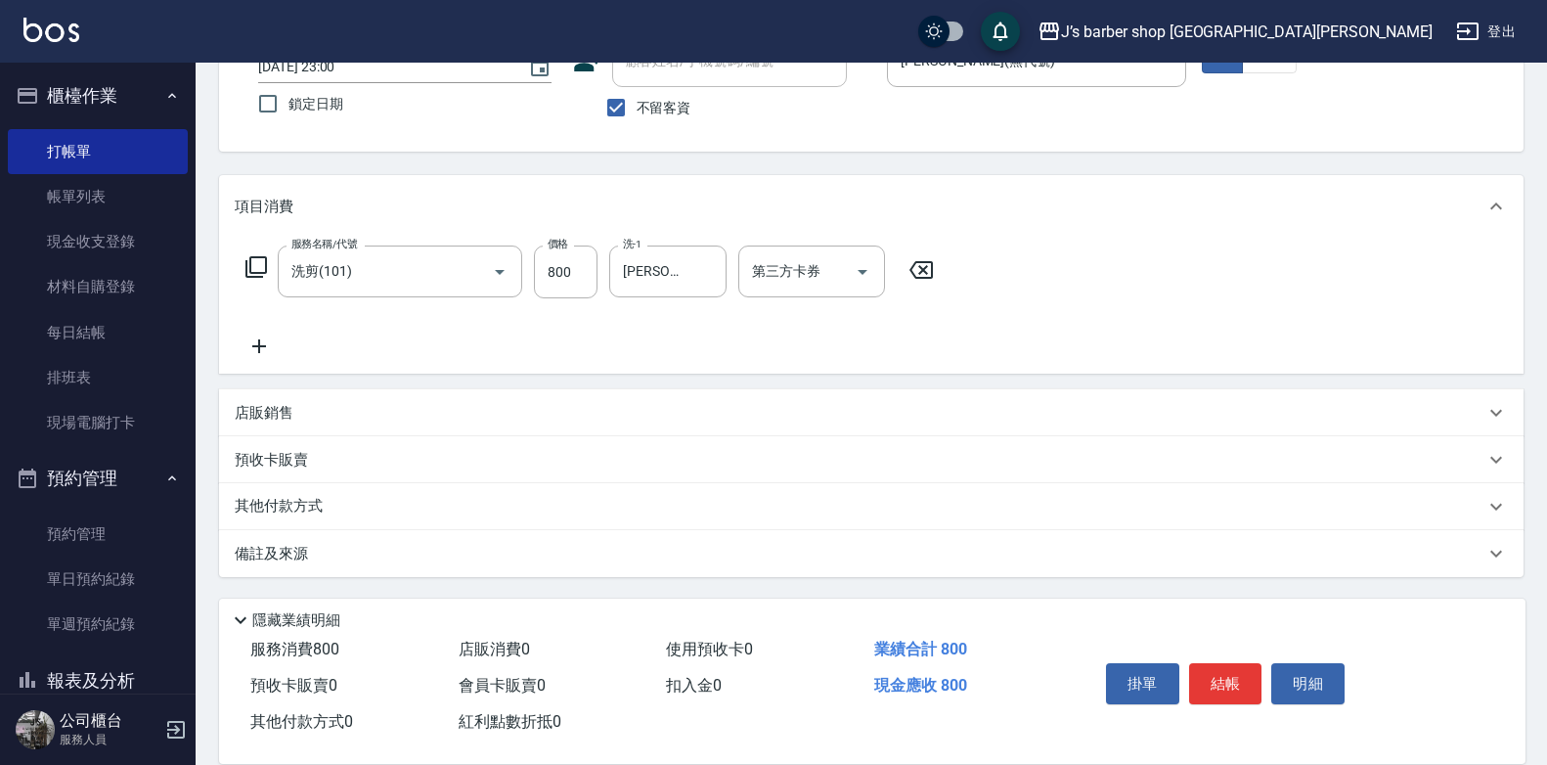
click at [272, 563] on p "備註及來源" at bounding box center [271, 554] width 73 height 21
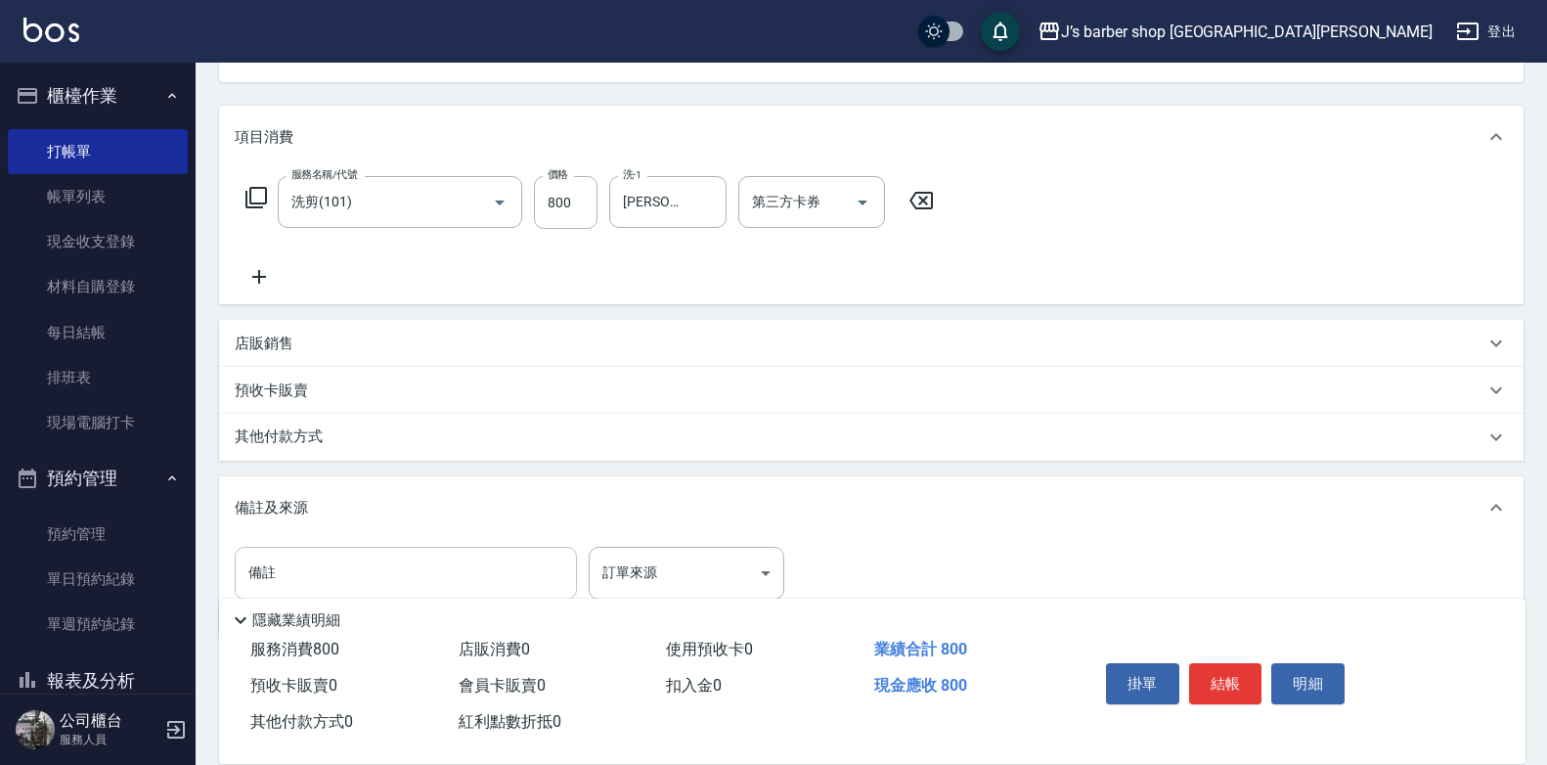
scroll to position [277, 0]
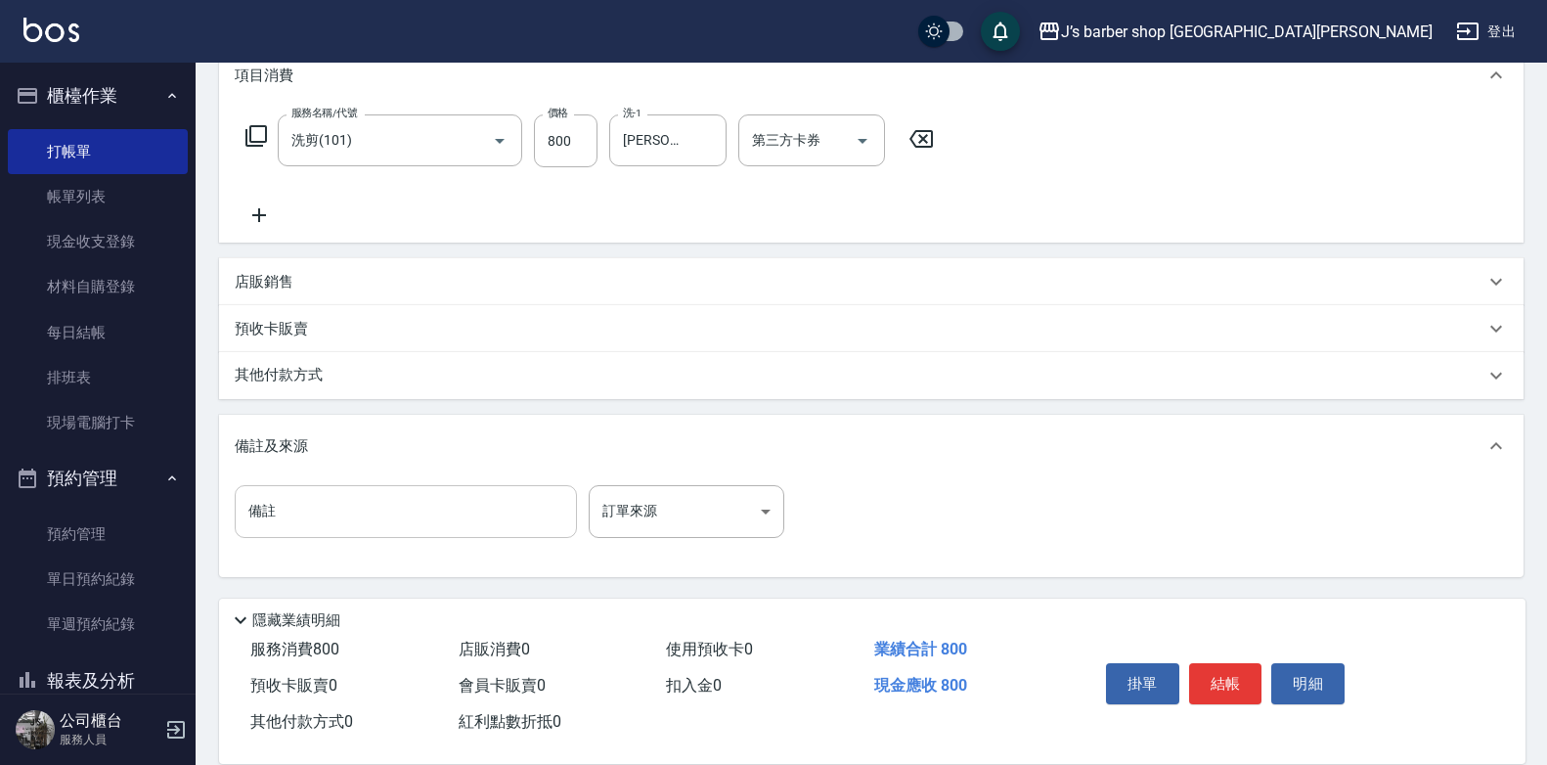
click at [331, 512] on input "備註" at bounding box center [406, 511] width 342 height 53
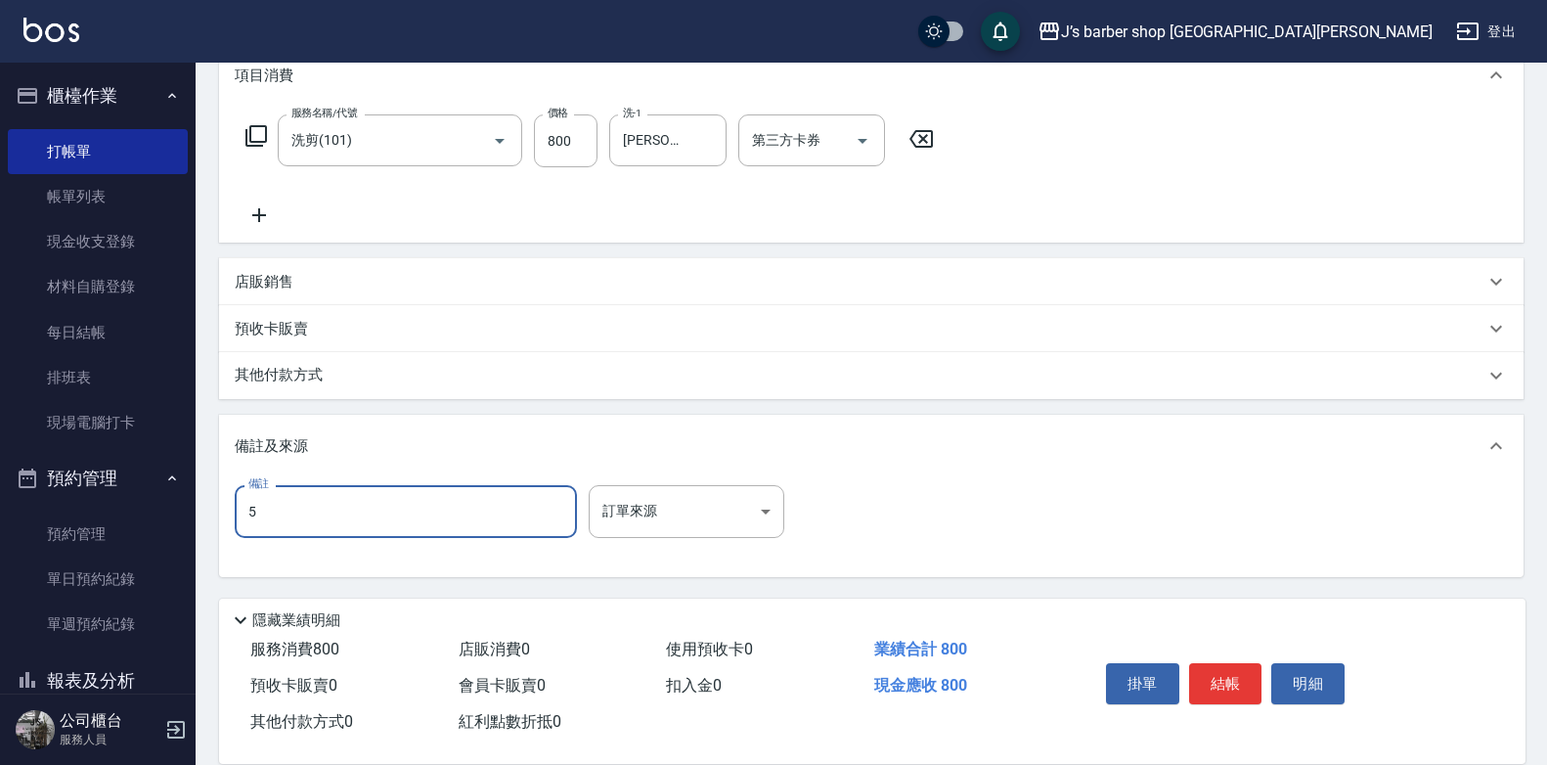
type input "5"
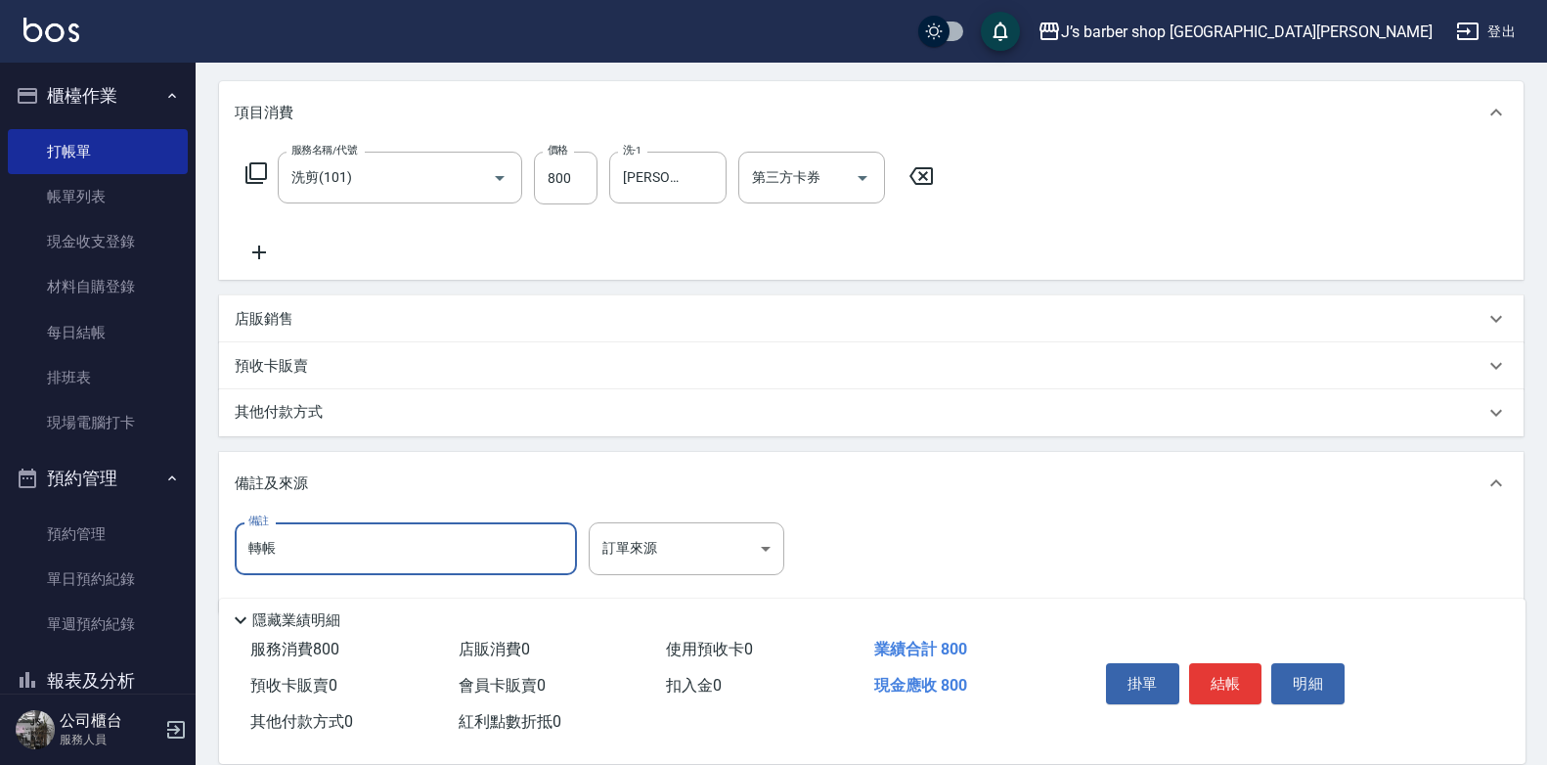
scroll to position [0, 0]
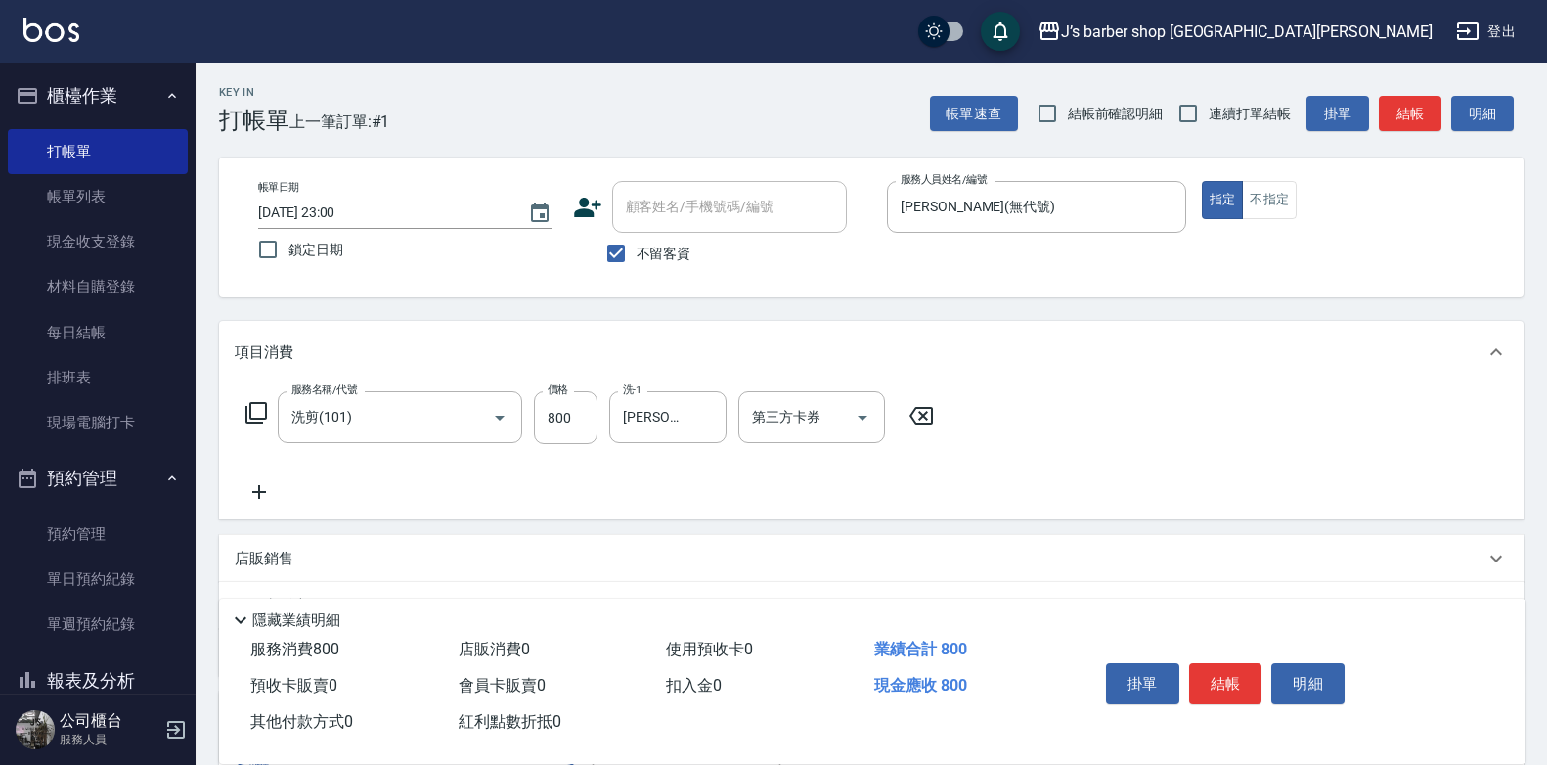
type input "轉帳"
click at [1267, 675] on div "掛單 結帳 明細" at bounding box center [1225, 686] width 255 height 62
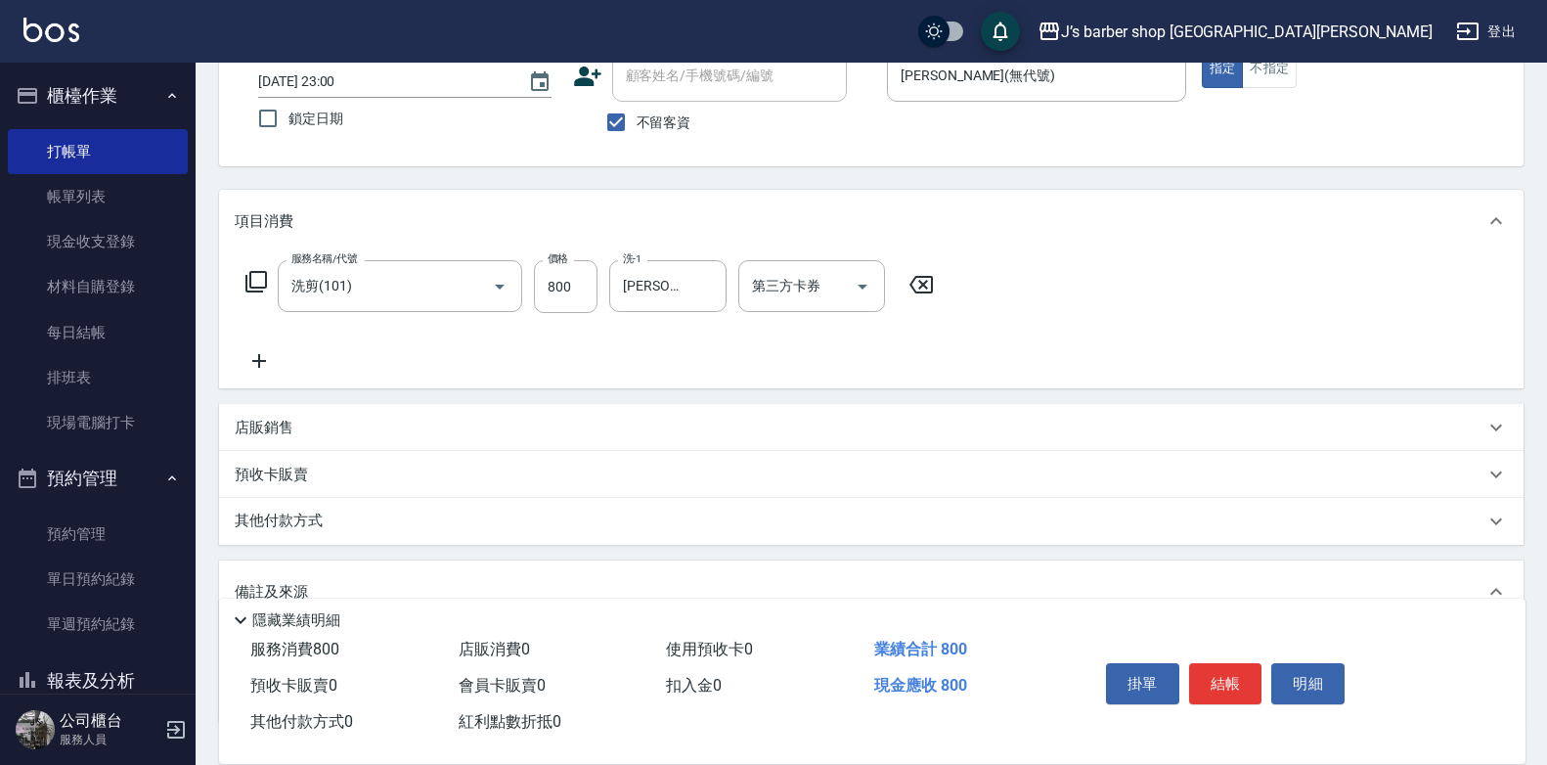
scroll to position [277, 0]
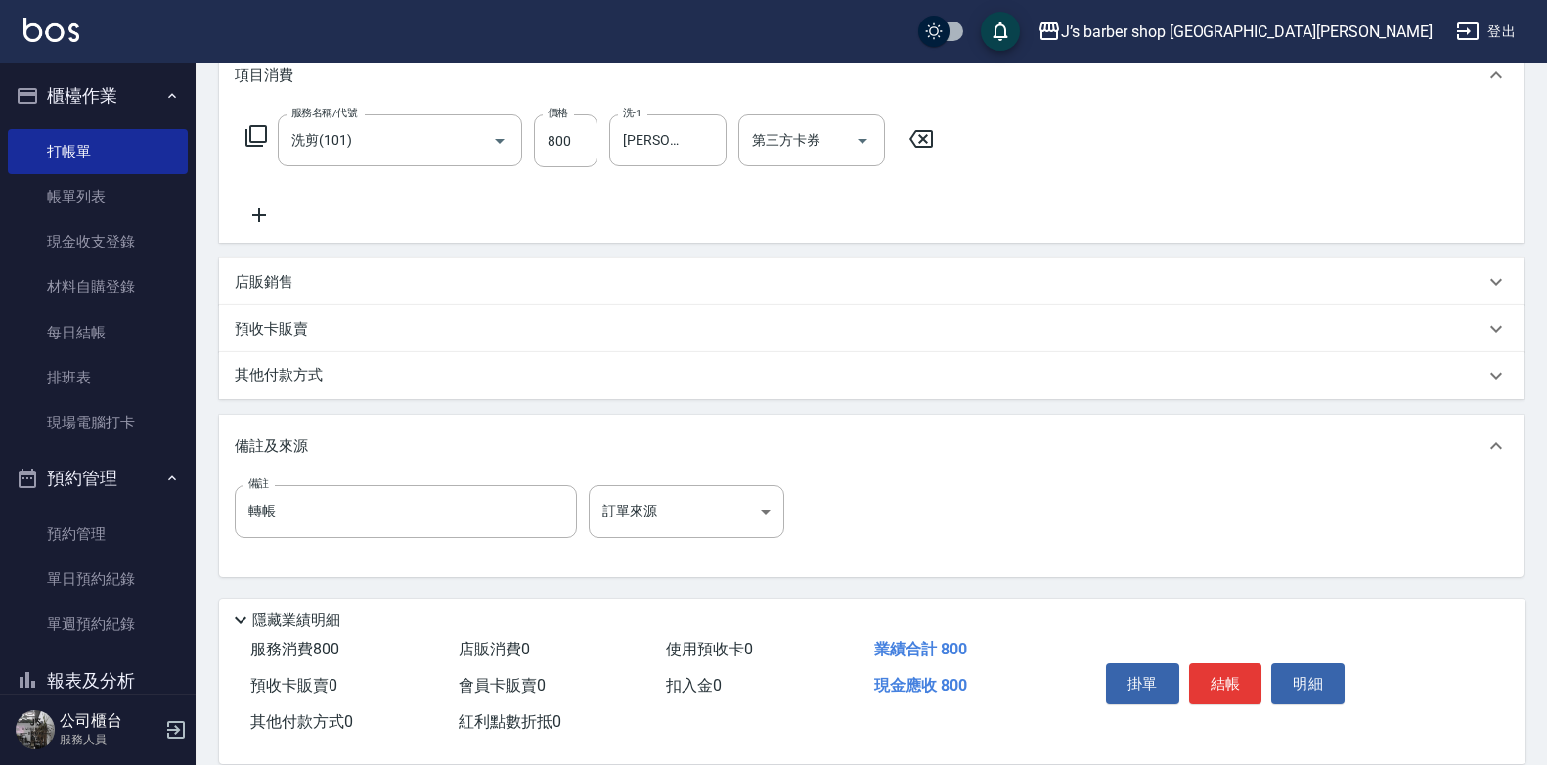
click at [1239, 689] on button "結帳" at bounding box center [1225, 683] width 73 height 41
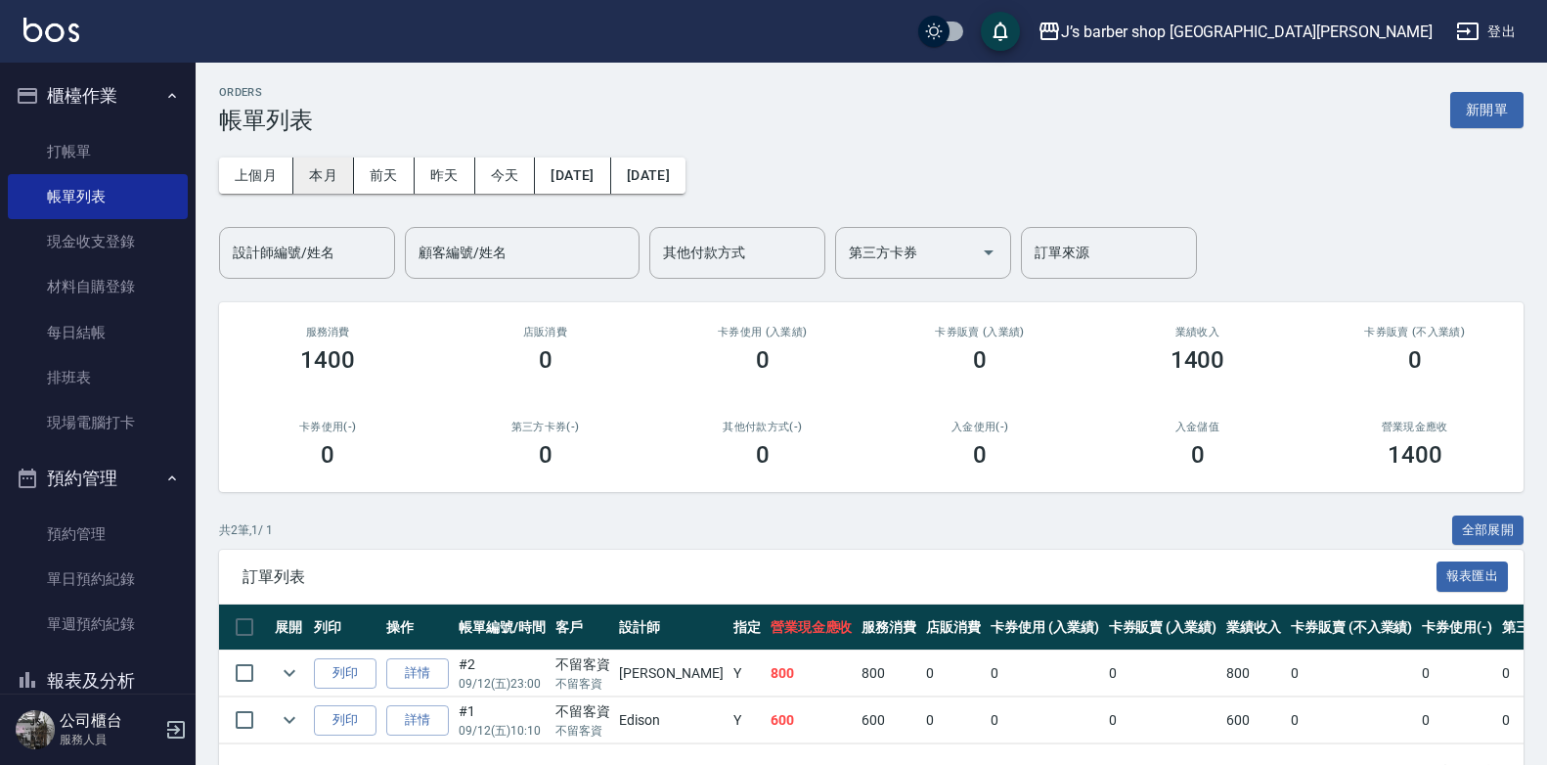
click at [309, 177] on button "本月" at bounding box center [323, 175] width 61 height 36
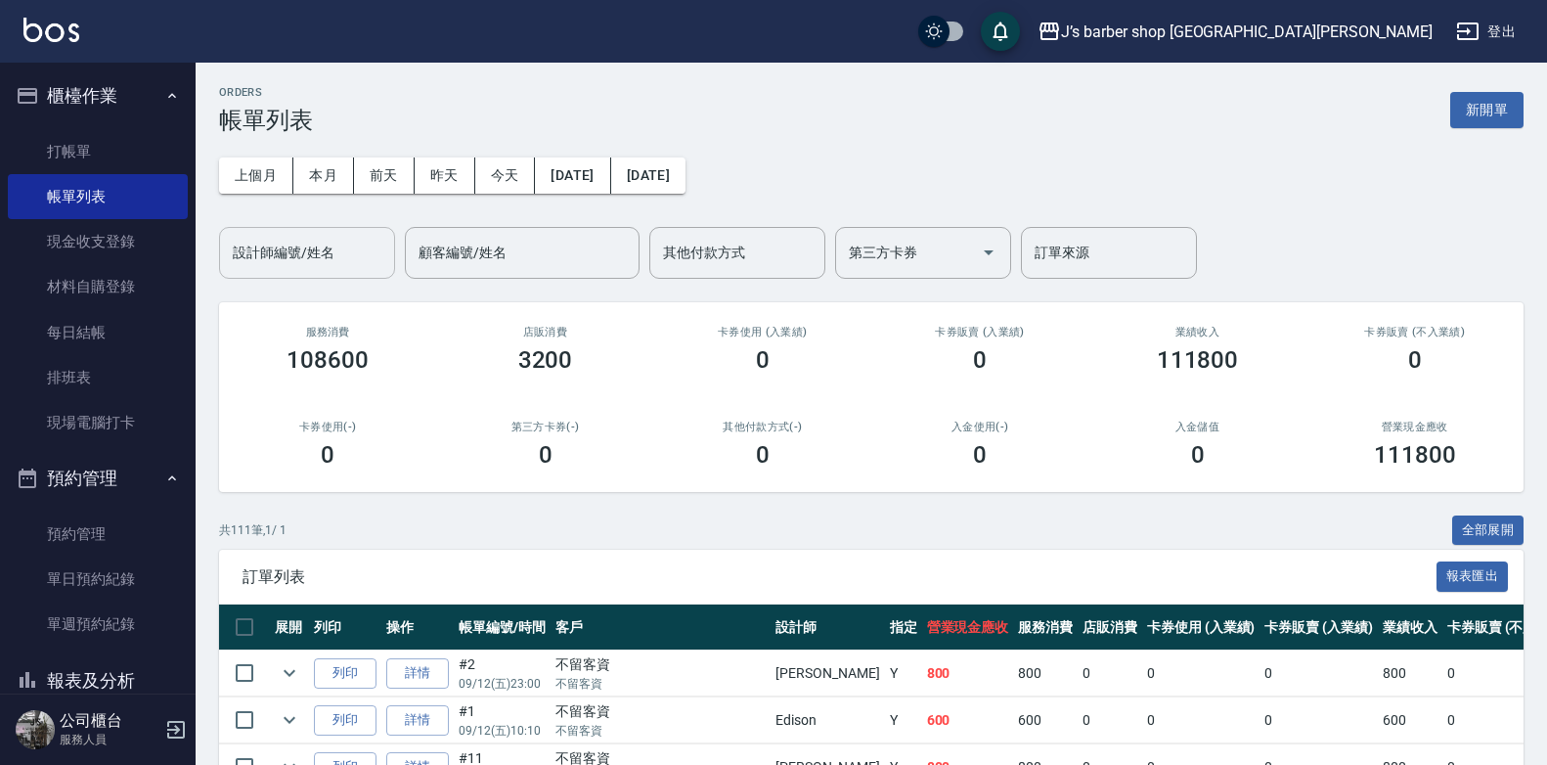
click at [280, 235] on div "設計師編號/姓名 設計師編號/姓名" at bounding box center [307, 253] width 176 height 52
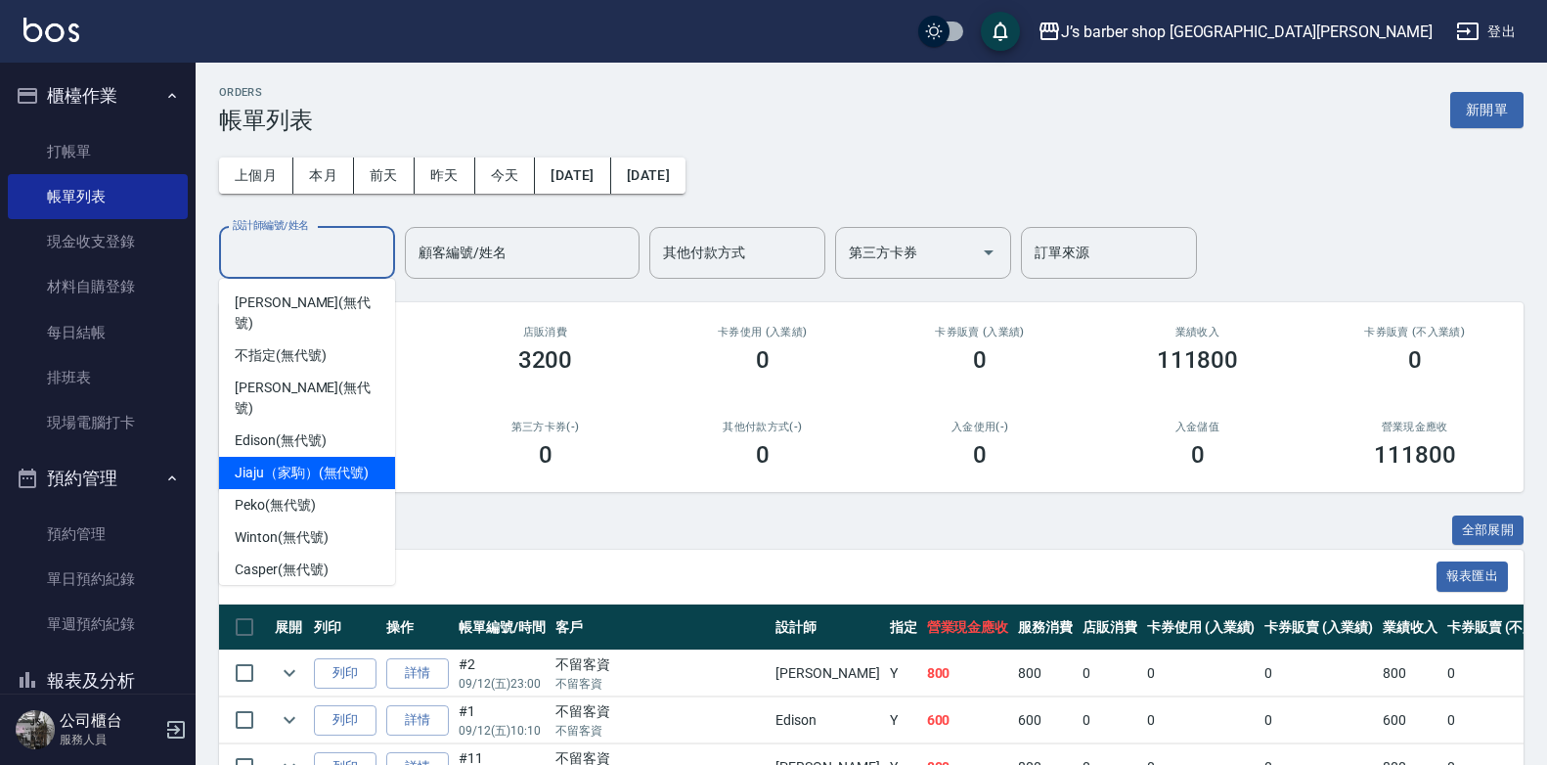
scroll to position [32, 0]
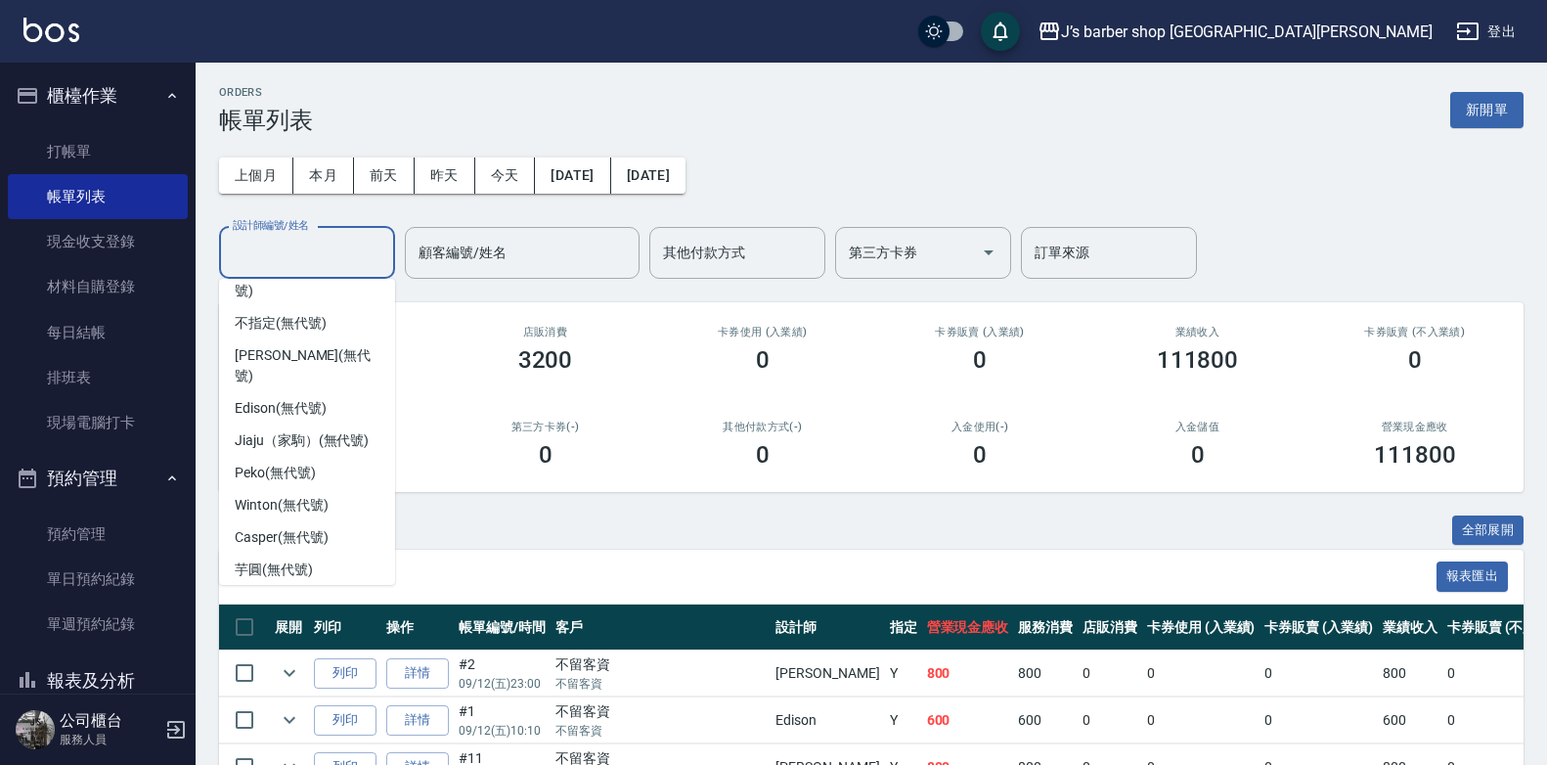
click at [289, 592] on span "[PERSON_NAME] (無代號)" at bounding box center [307, 612] width 145 height 41
type input "[PERSON_NAME](無代號)"
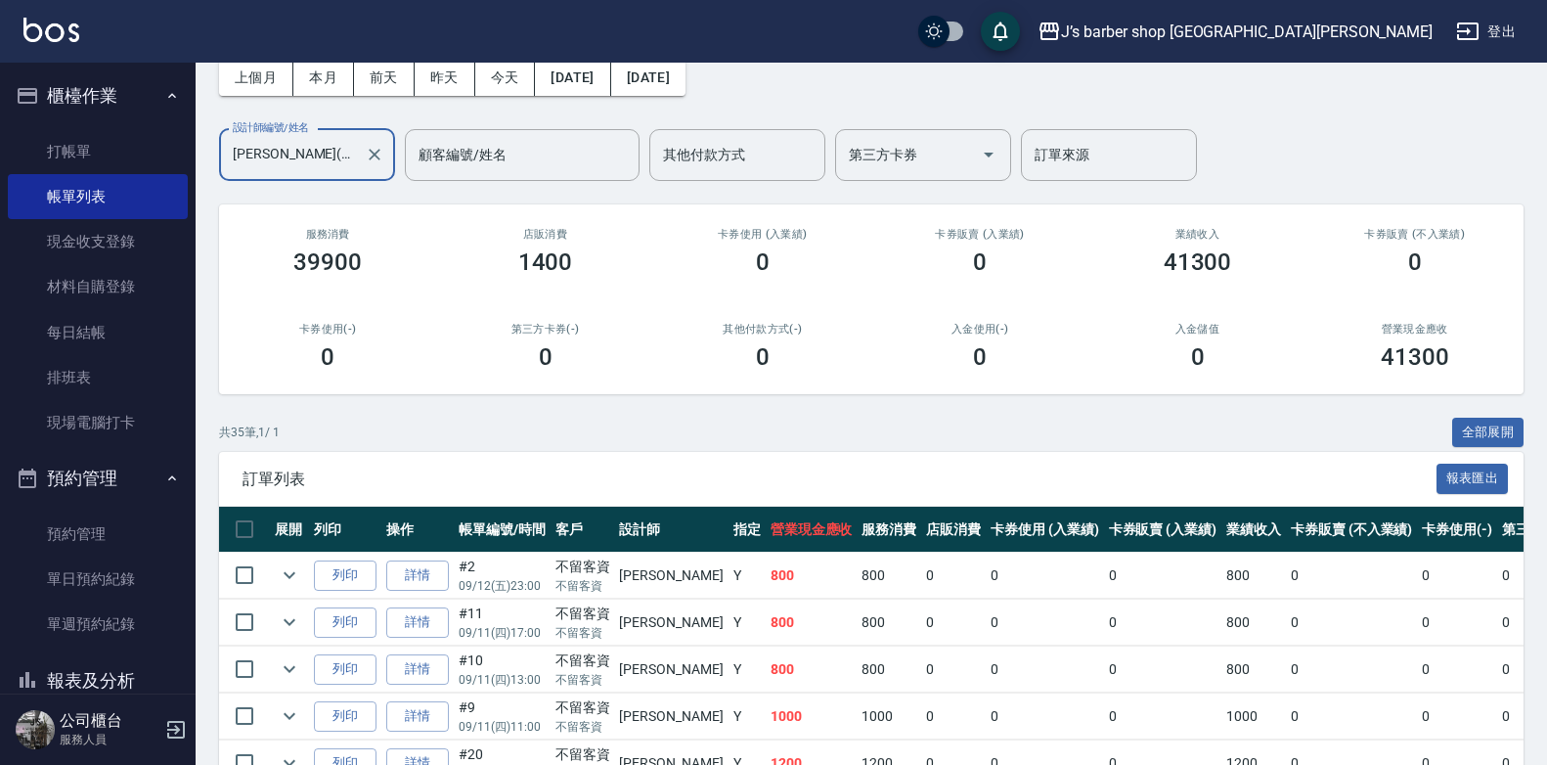
scroll to position [0, 0]
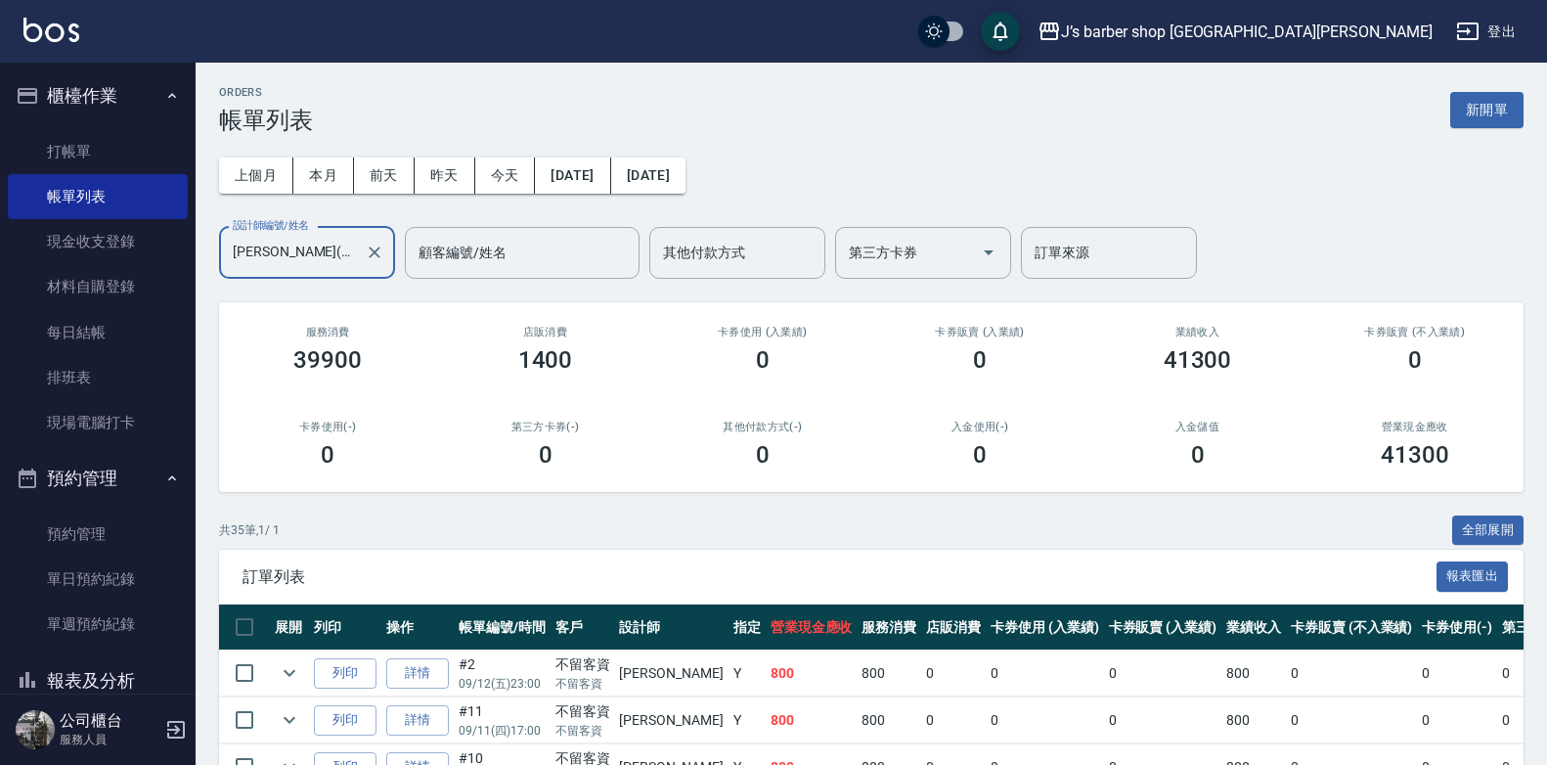
click at [371, 244] on icon "Clear" at bounding box center [375, 253] width 20 height 20
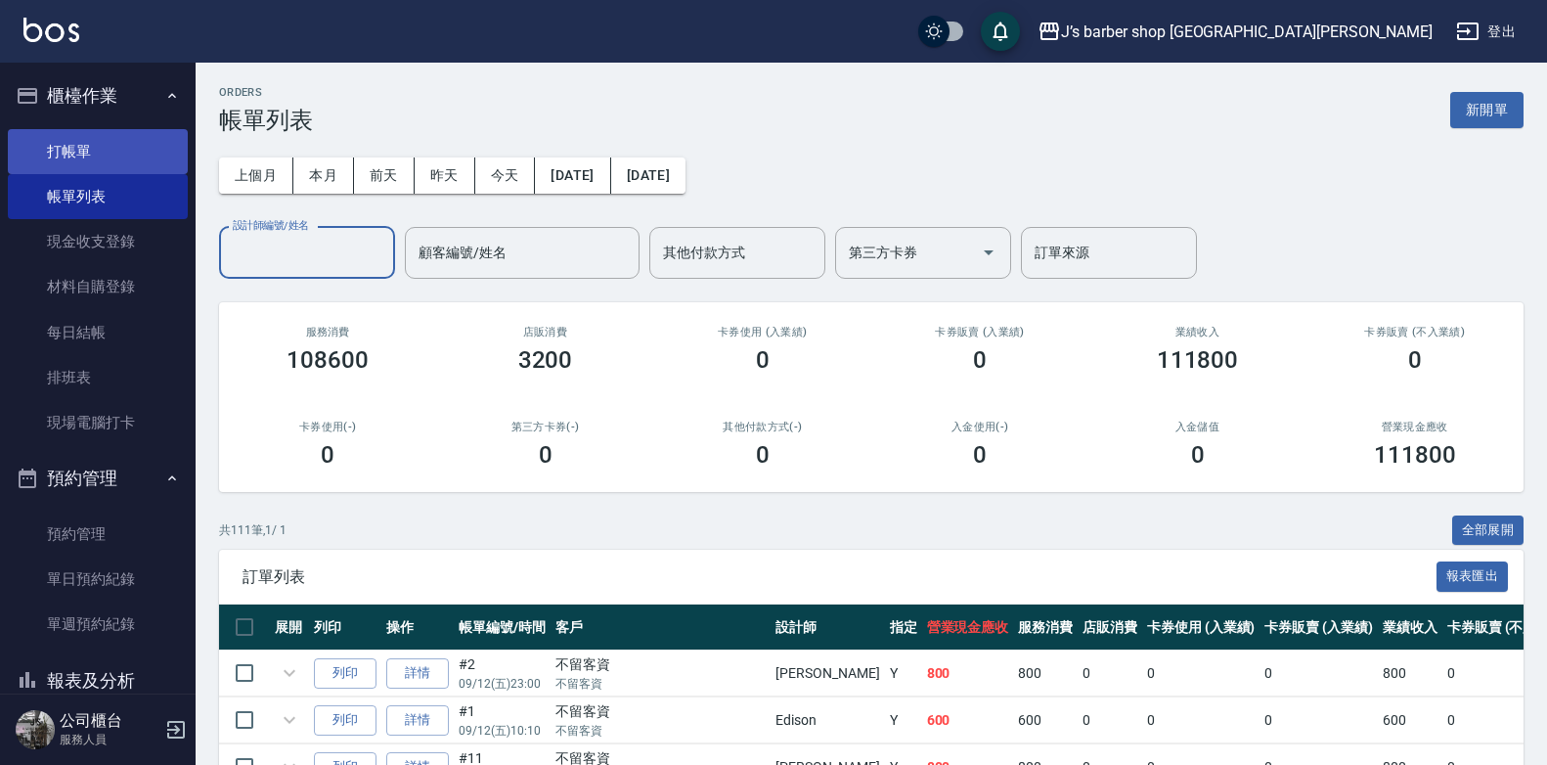
click at [67, 149] on link "打帳單" at bounding box center [98, 151] width 180 height 45
